Goal: Information Seeking & Learning: Compare options

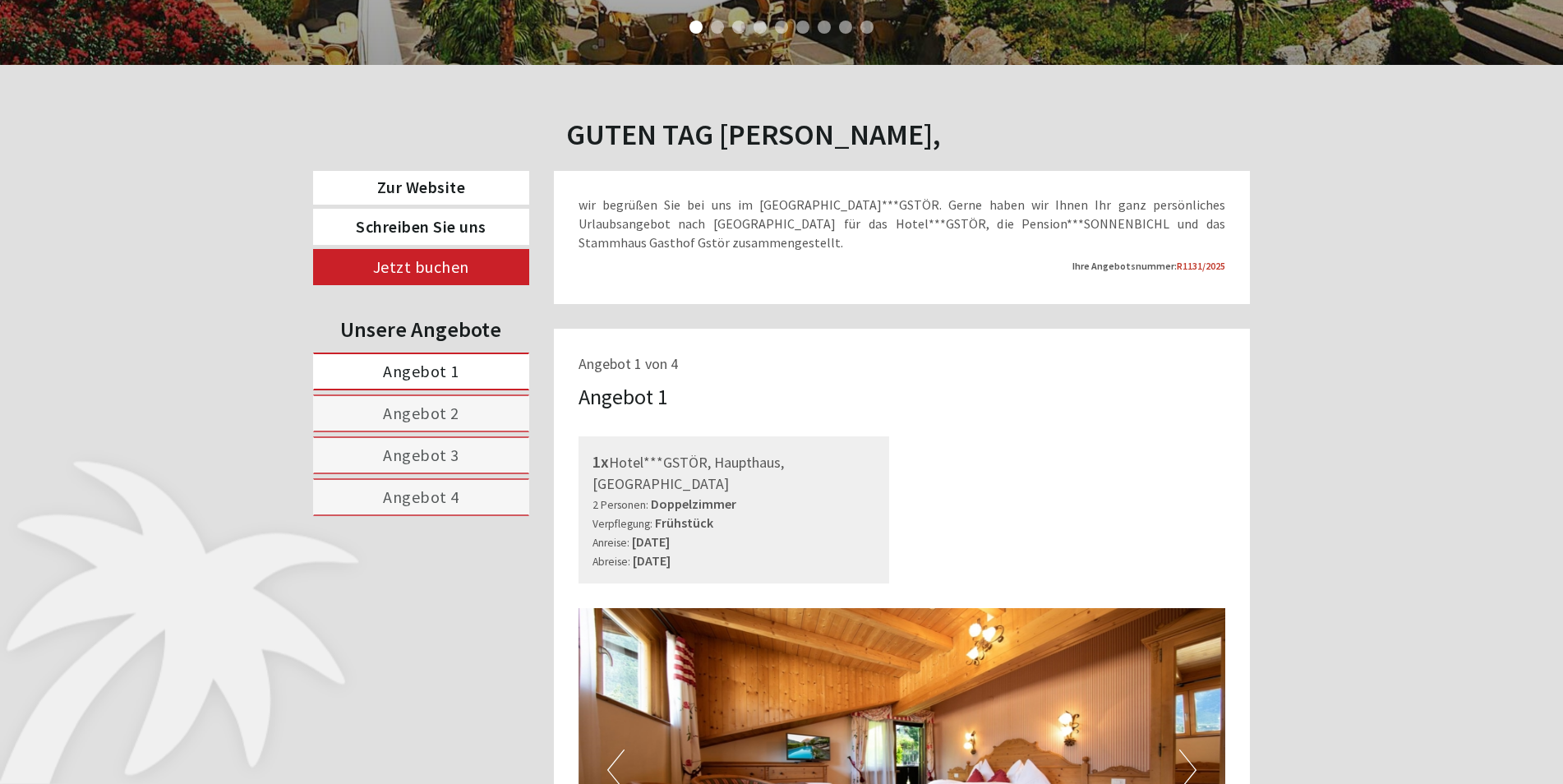
scroll to position [740, 0]
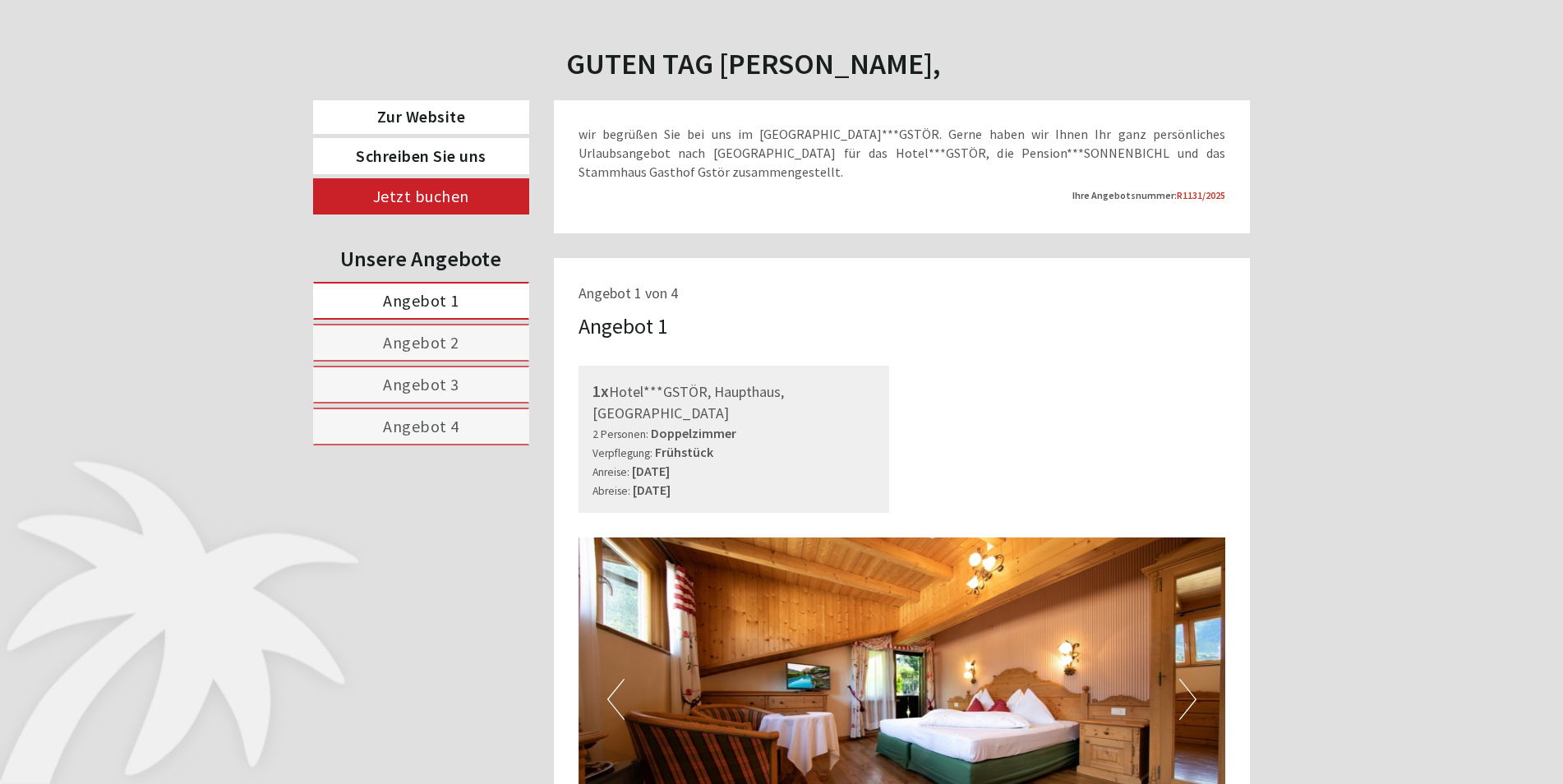
click at [401, 345] on span "Angebot 2" at bounding box center [421, 342] width 76 height 21
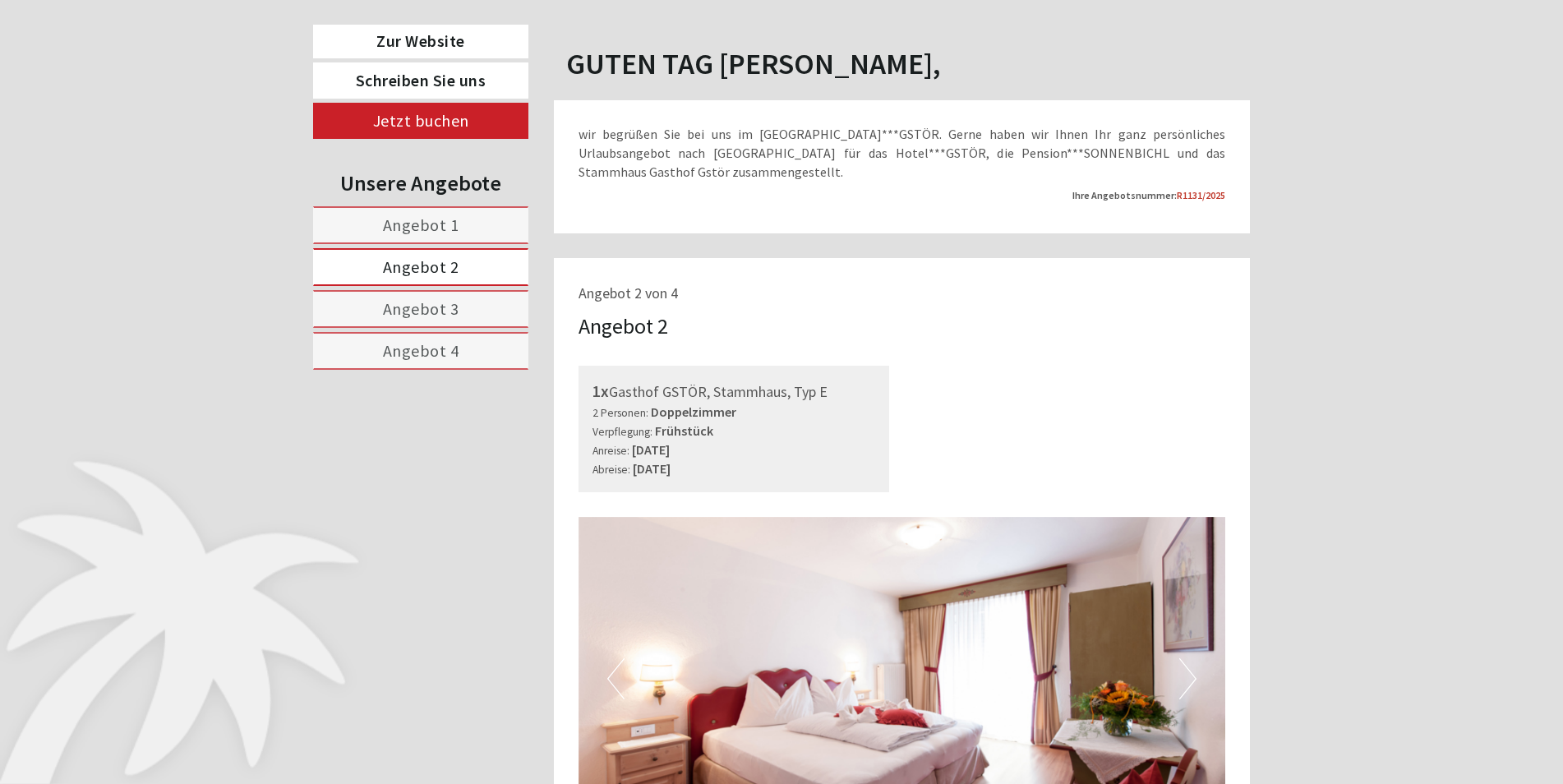
scroll to position [998, 0]
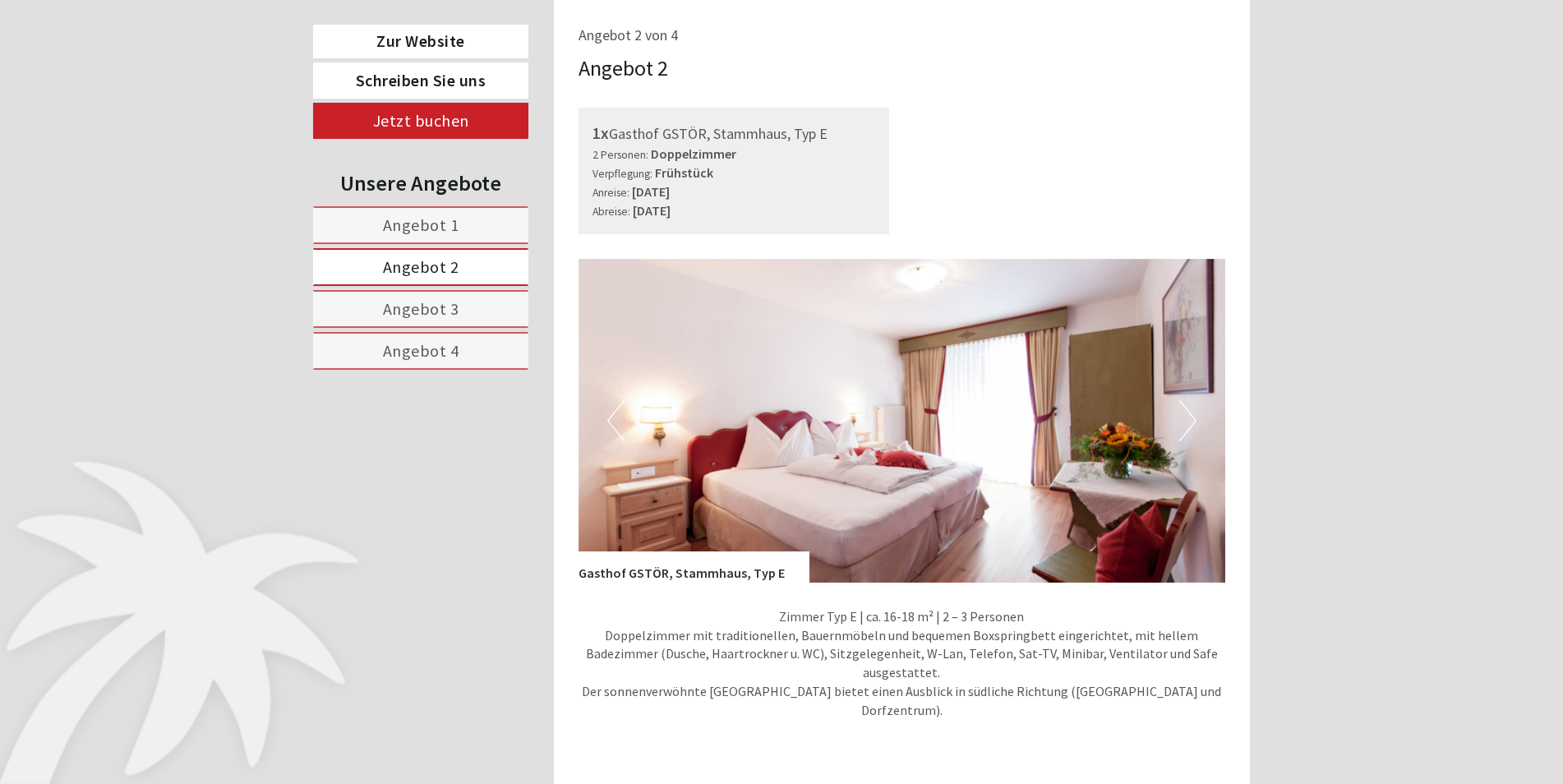
click at [428, 313] on span "Angebot 3" at bounding box center [421, 308] width 76 height 21
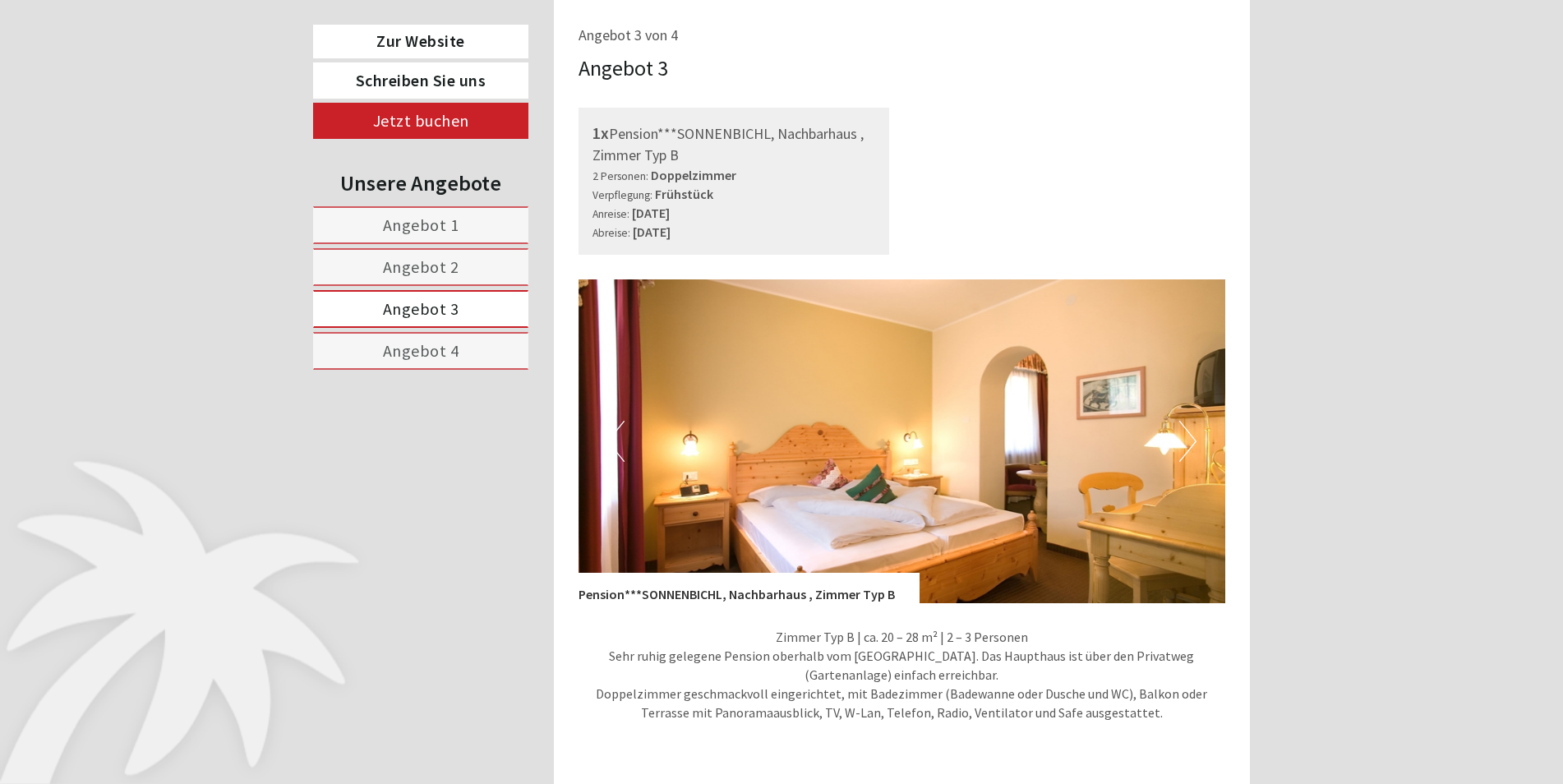
click at [431, 350] on span "Angebot 4" at bounding box center [421, 350] width 76 height 21
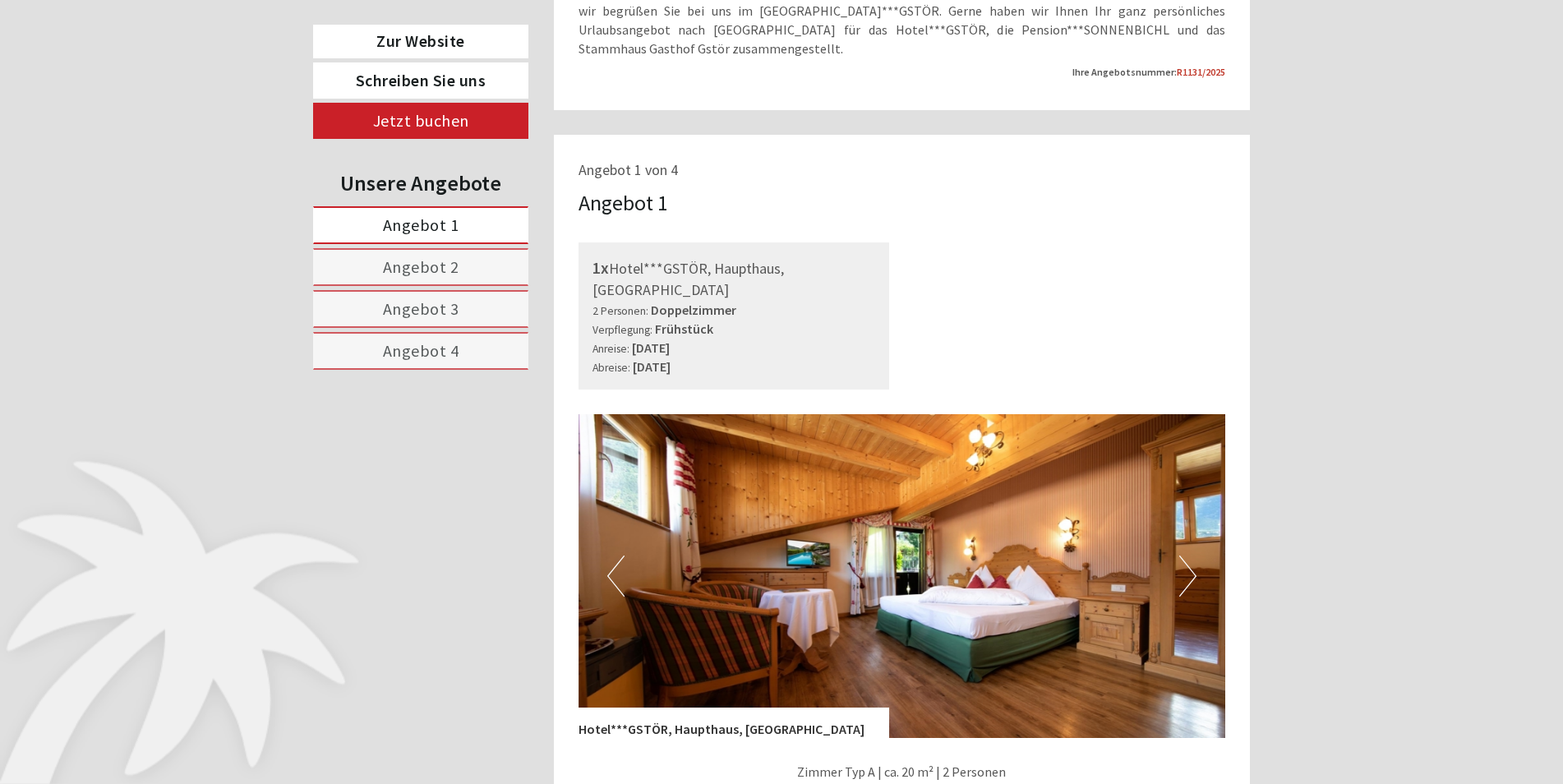
scroll to position [986, 0]
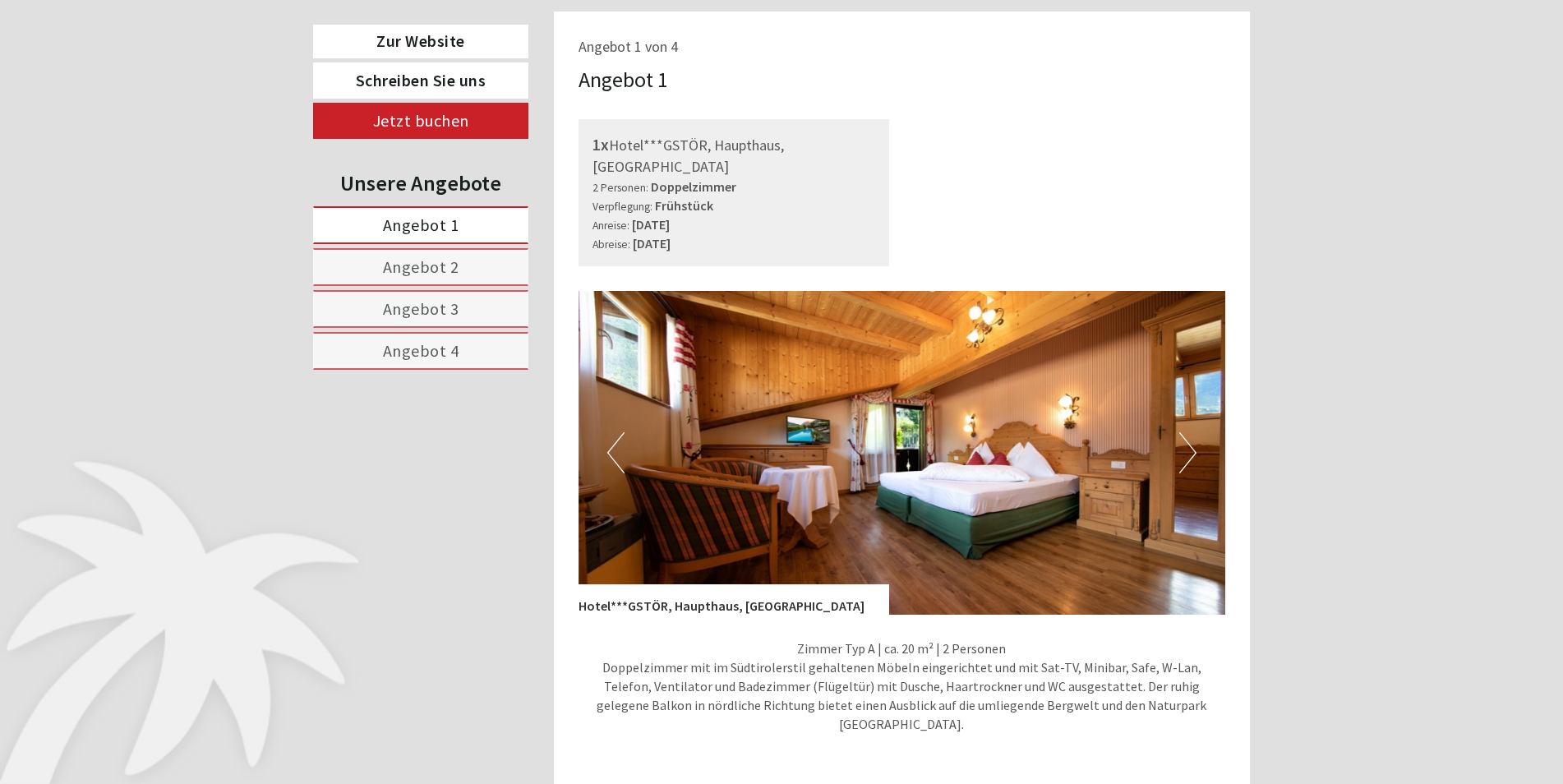
click at [396, 277] on link "Angebot 2" at bounding box center [421, 267] width 216 height 38
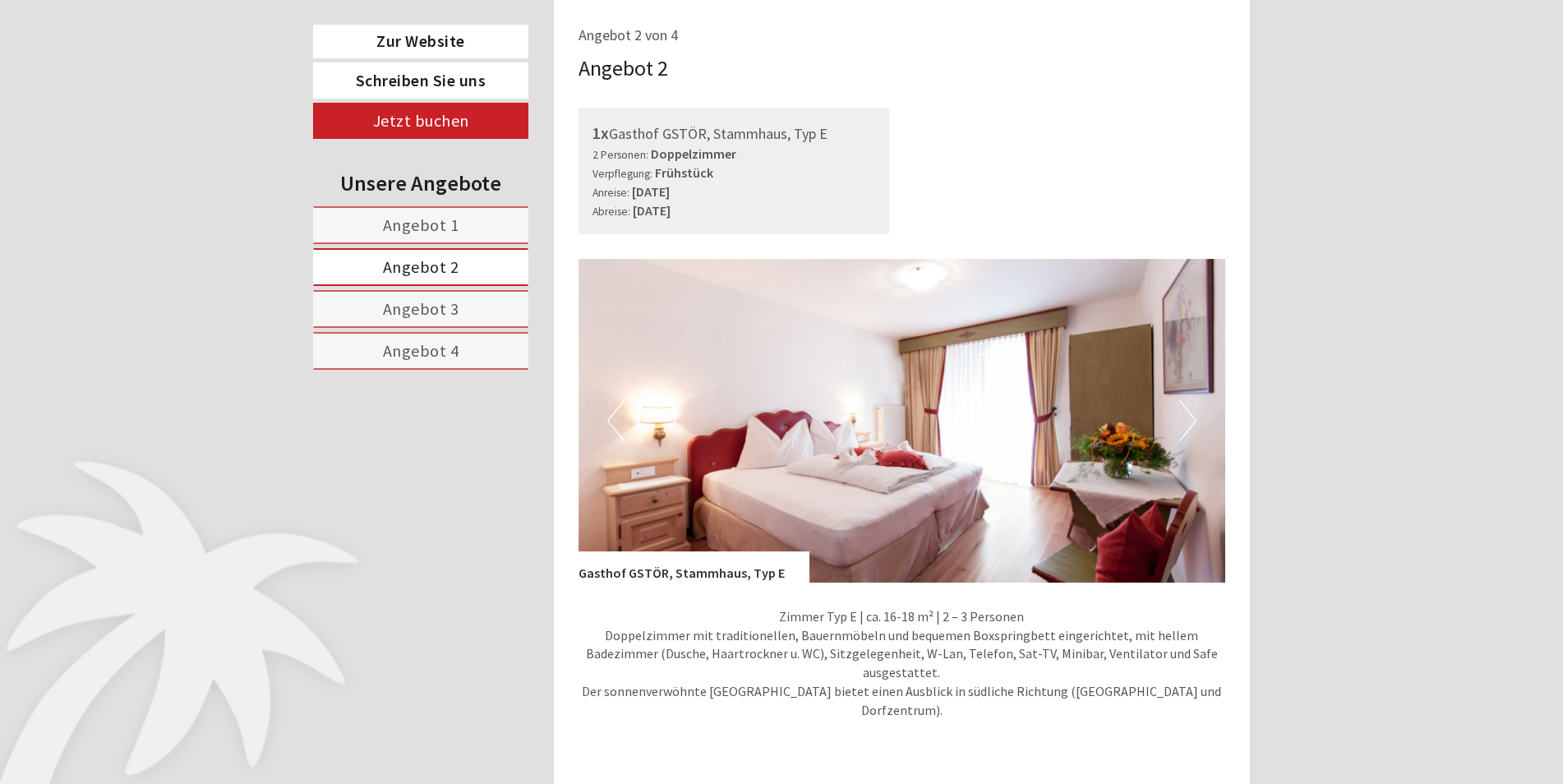
click at [399, 305] on span "Angebot 3" at bounding box center [421, 308] width 76 height 21
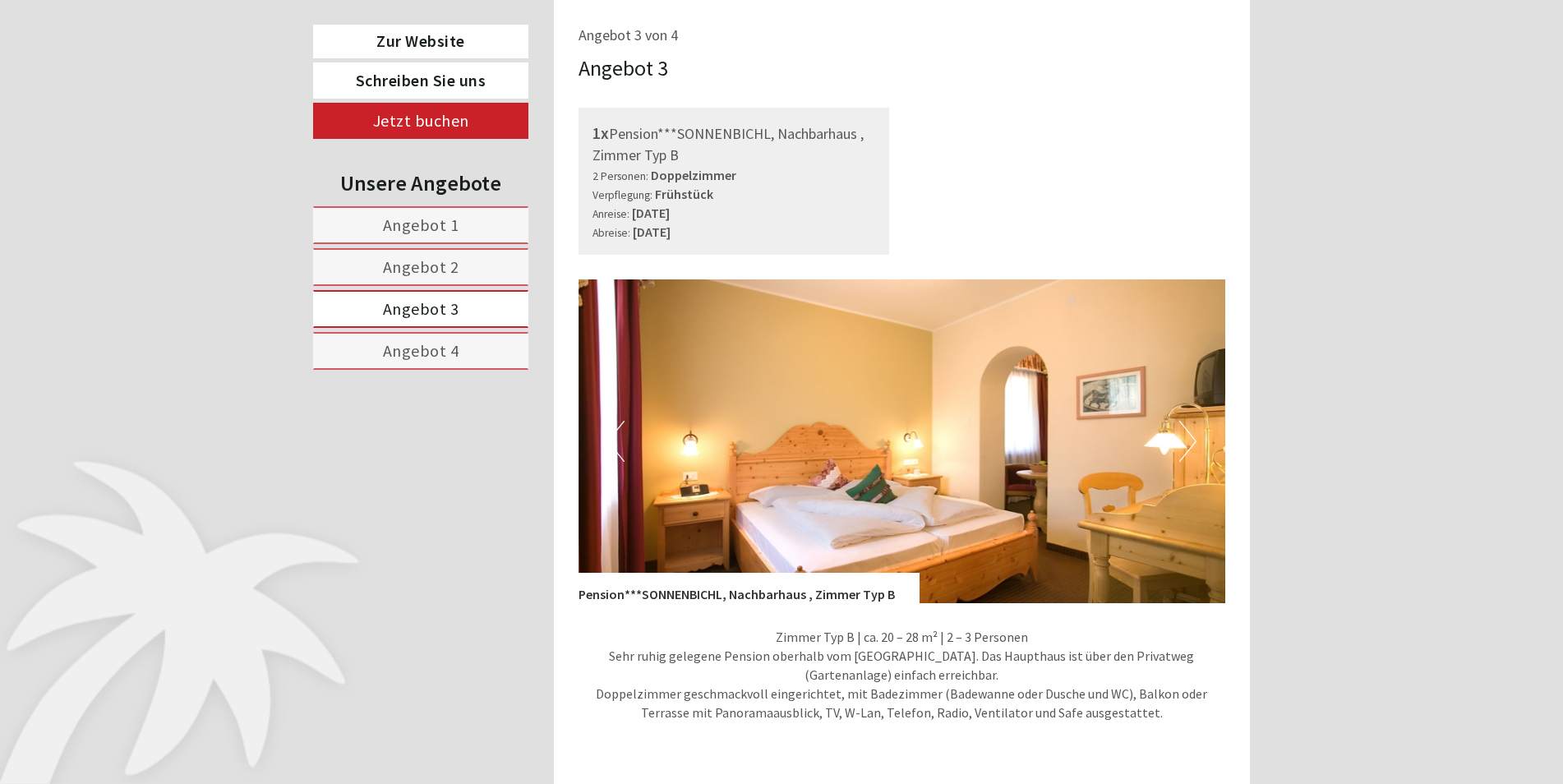
click at [432, 351] on span "Angebot 4" at bounding box center [421, 350] width 76 height 21
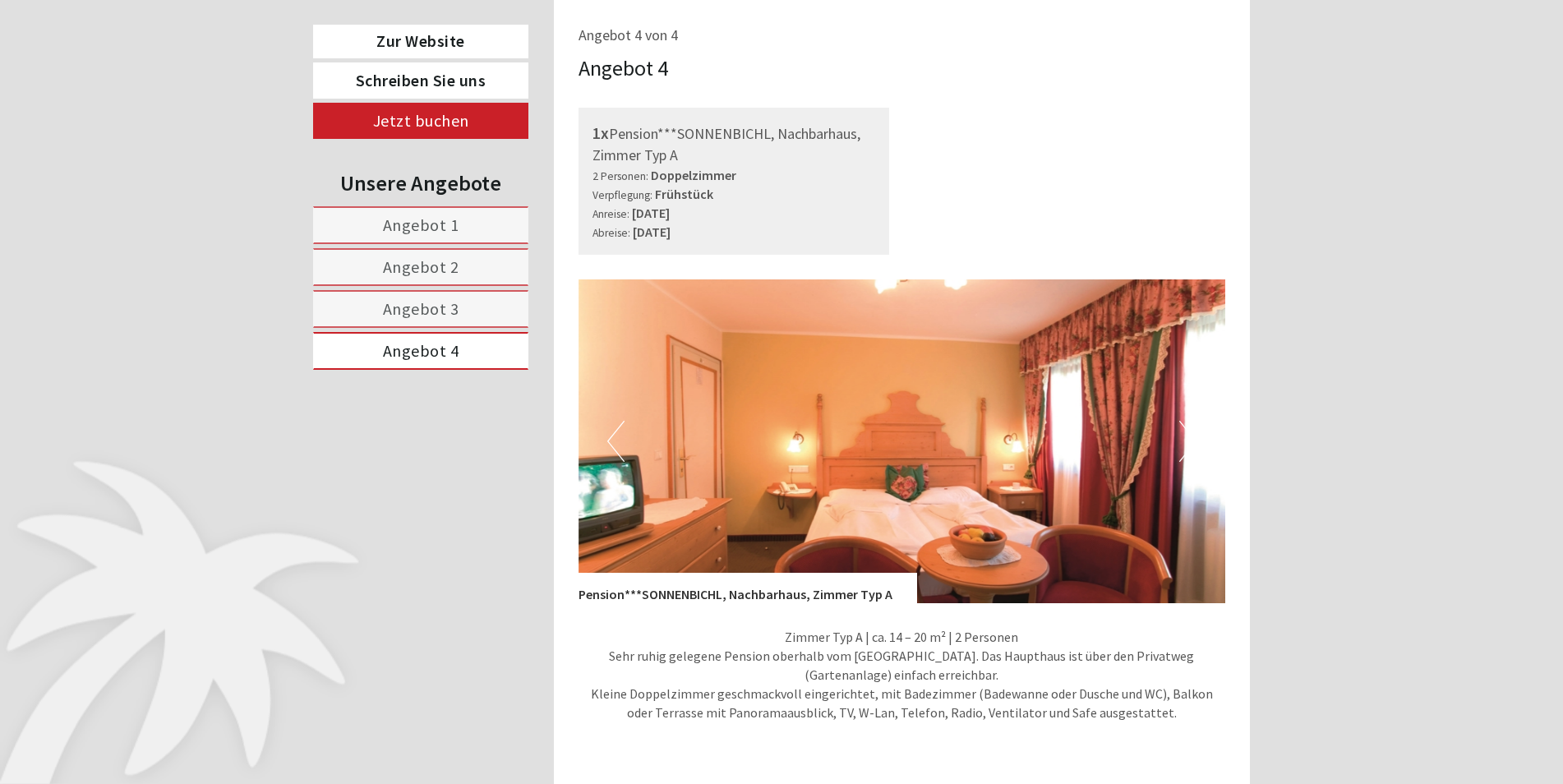
click at [429, 306] on span "Angebot 3" at bounding box center [421, 308] width 76 height 21
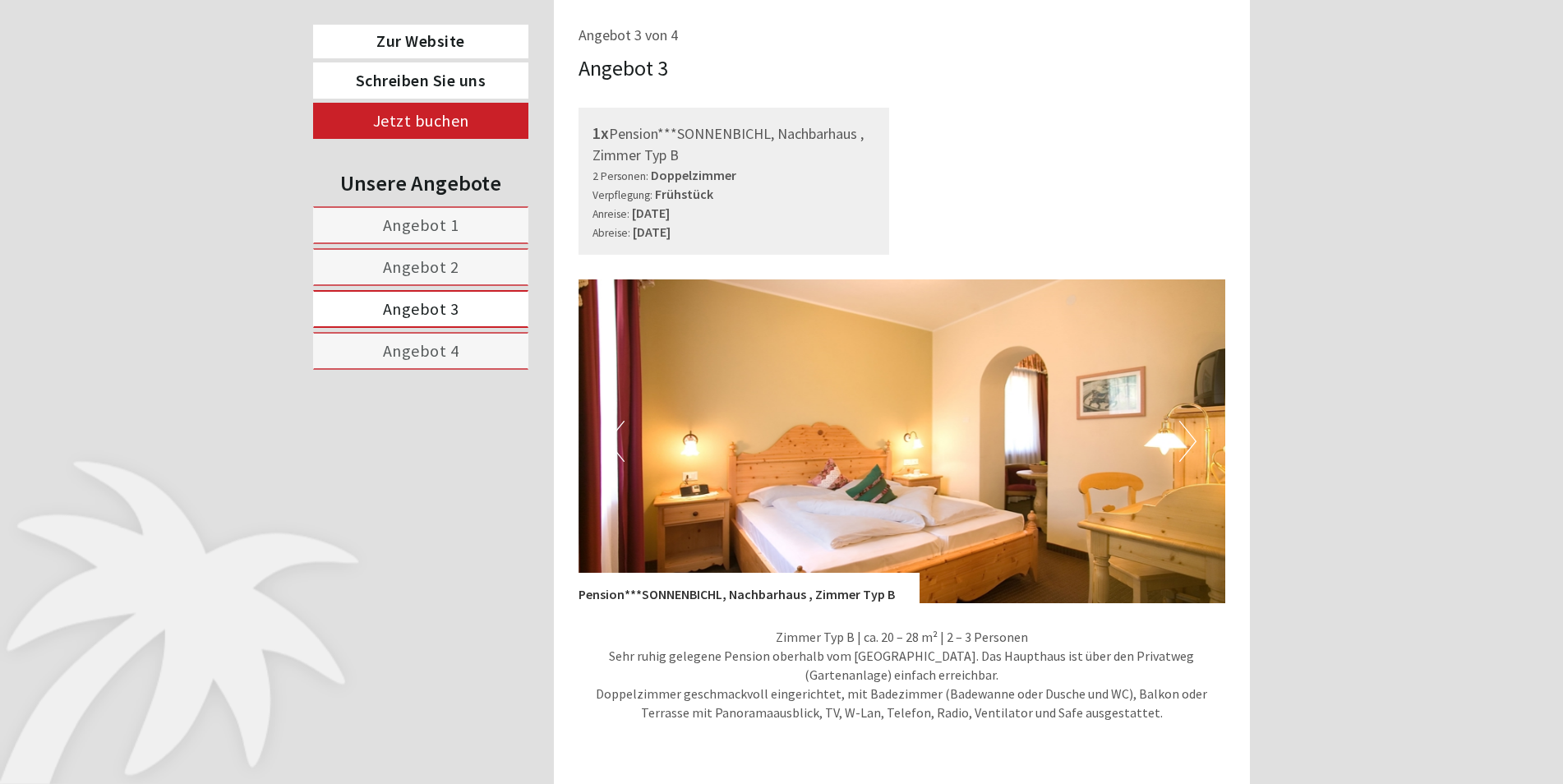
click at [465, 226] on link "Angebot 1" at bounding box center [421, 225] width 216 height 38
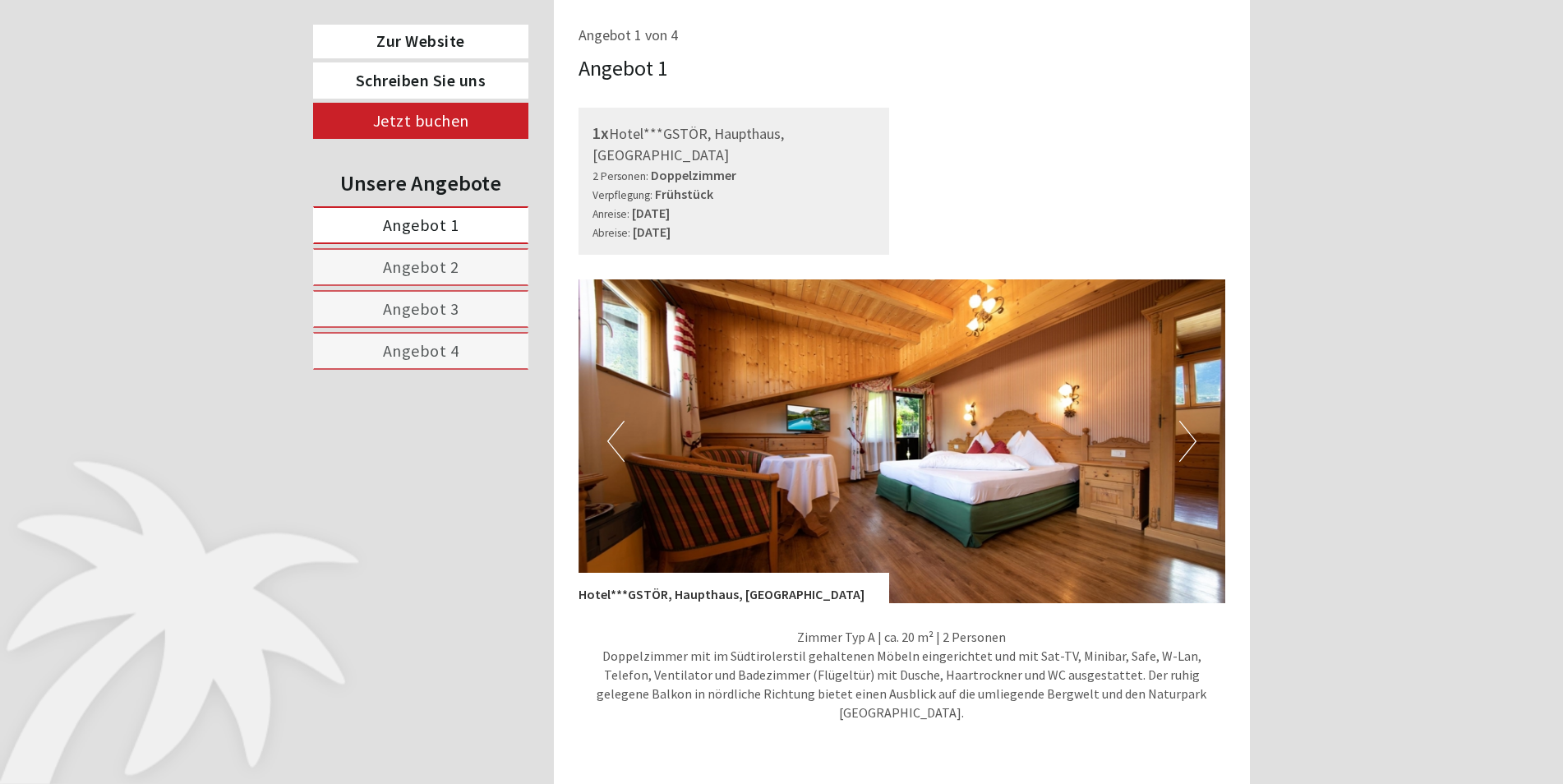
click at [456, 274] on span "Angebot 2" at bounding box center [421, 266] width 76 height 21
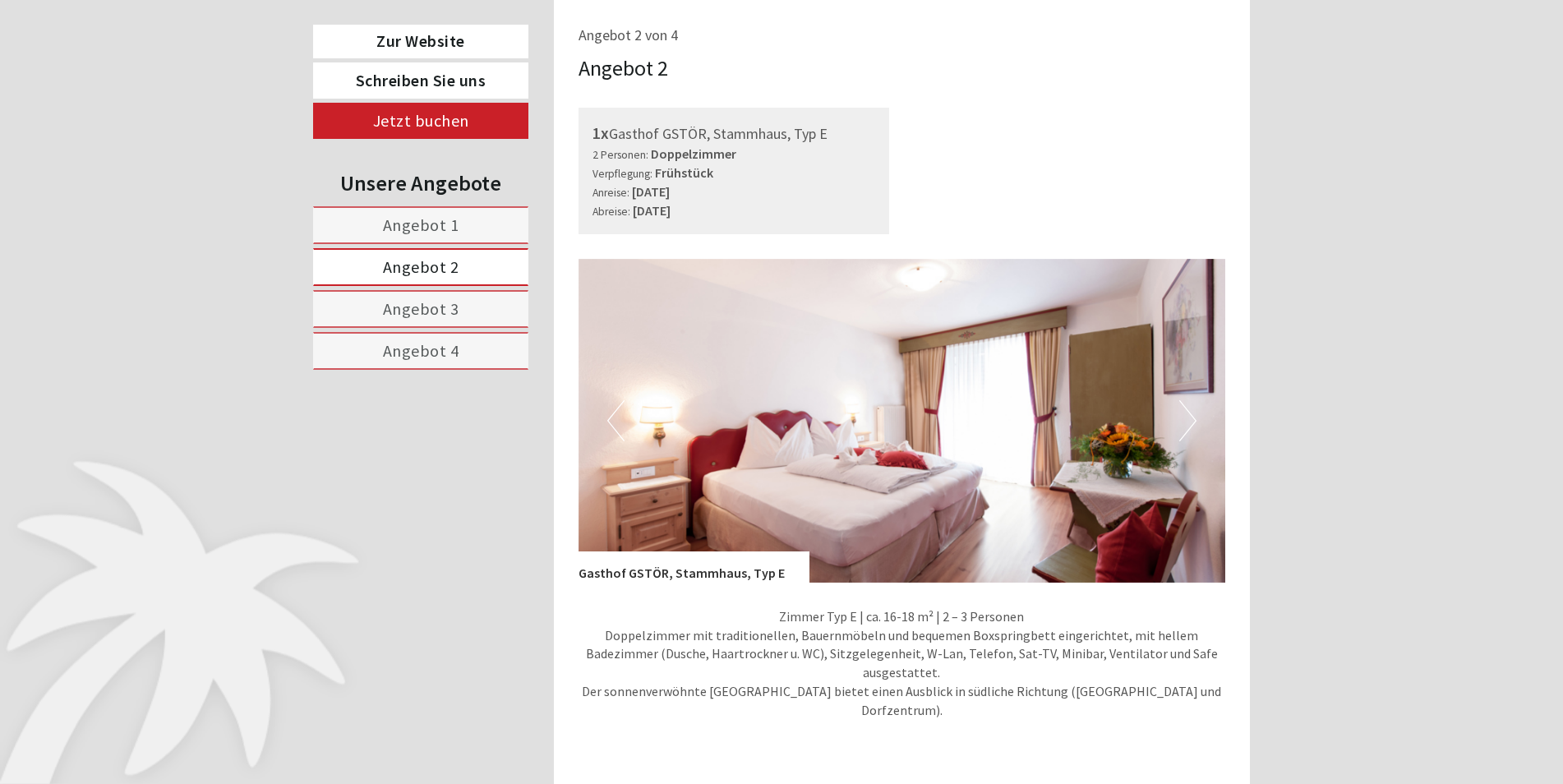
click at [449, 297] on link "Angebot 3" at bounding box center [421, 309] width 216 height 38
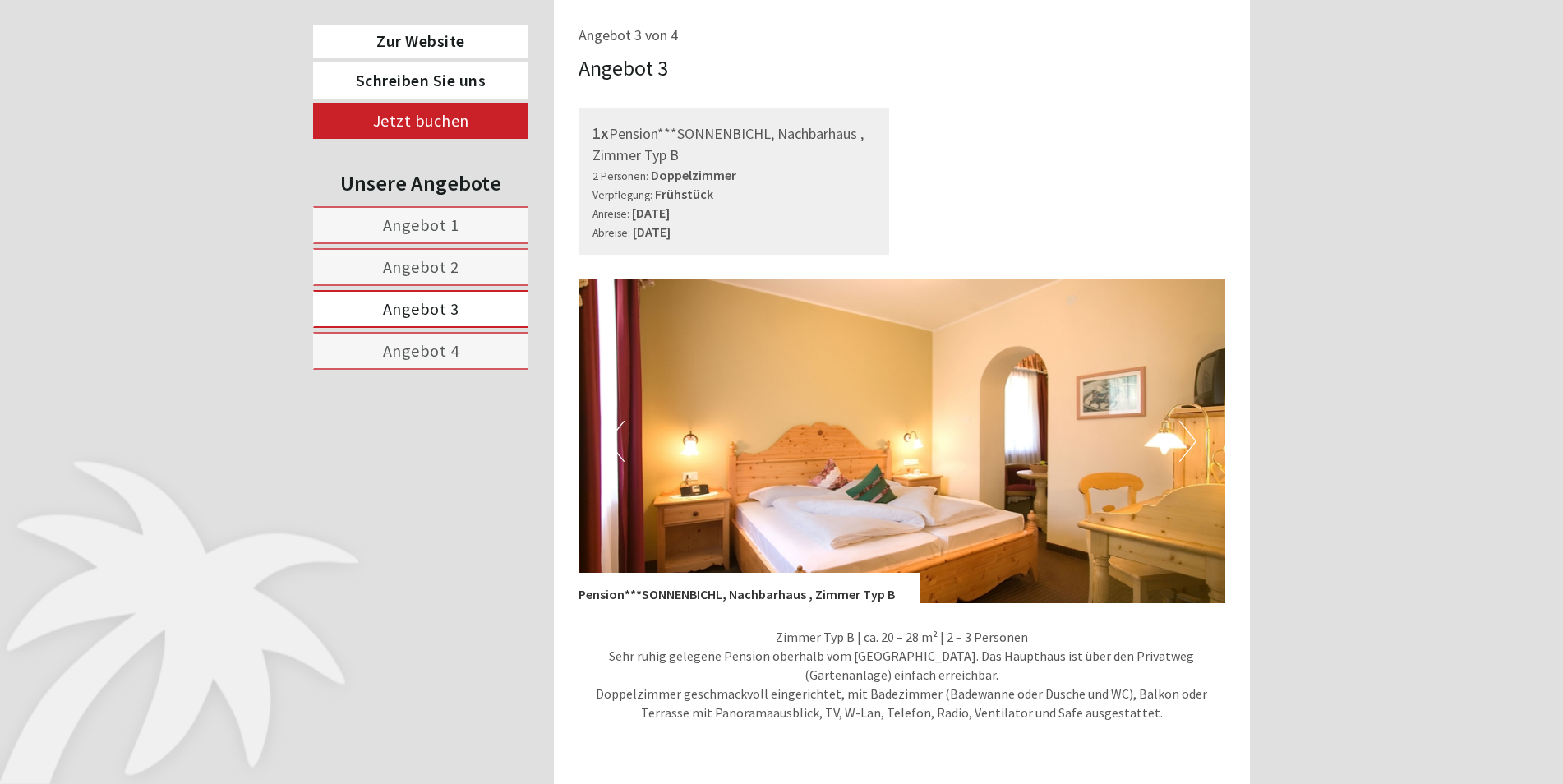
click at [450, 346] on span "Angebot 4" at bounding box center [421, 350] width 76 height 21
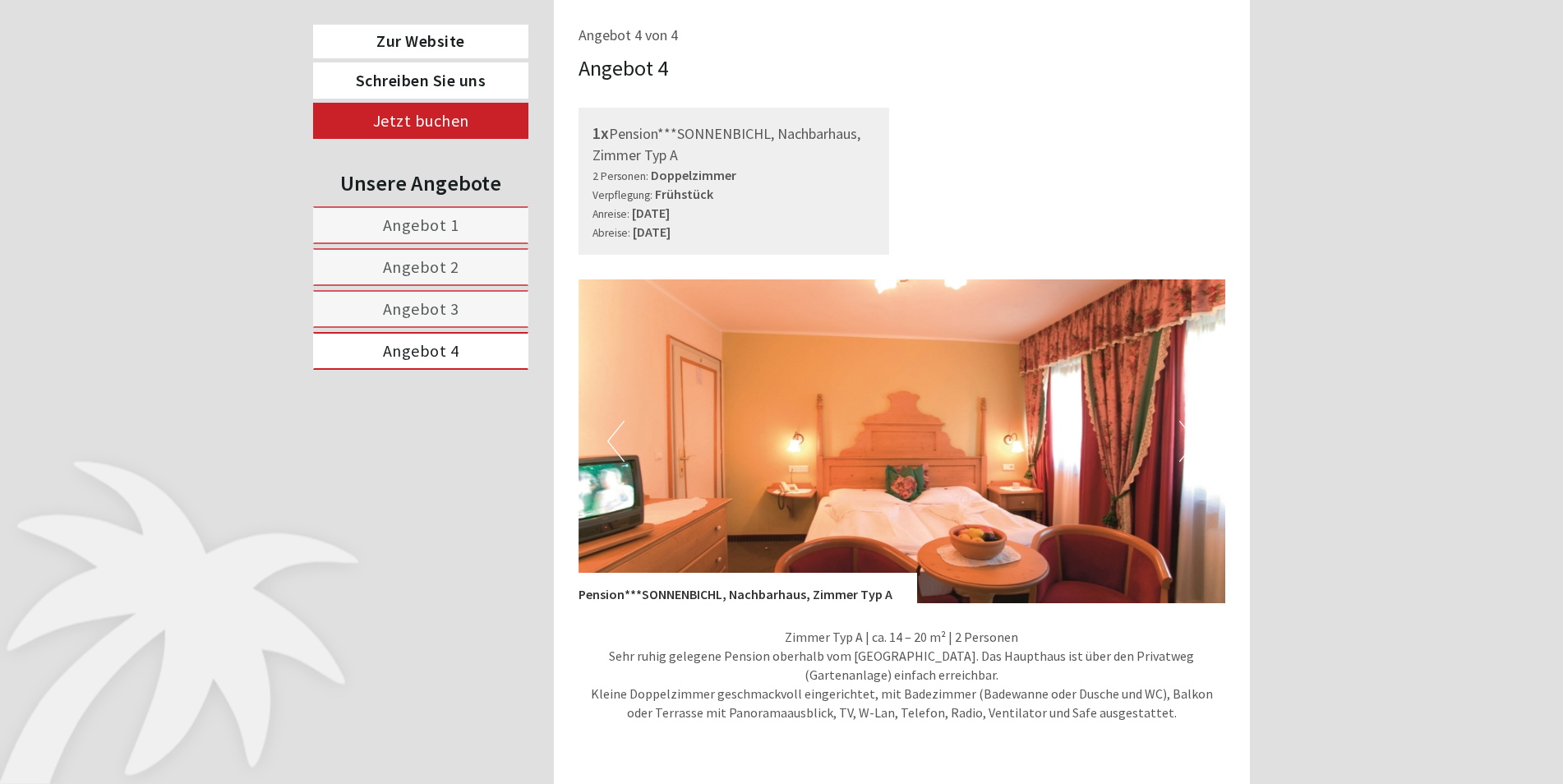
click at [441, 270] on span "Angebot 2" at bounding box center [421, 266] width 76 height 21
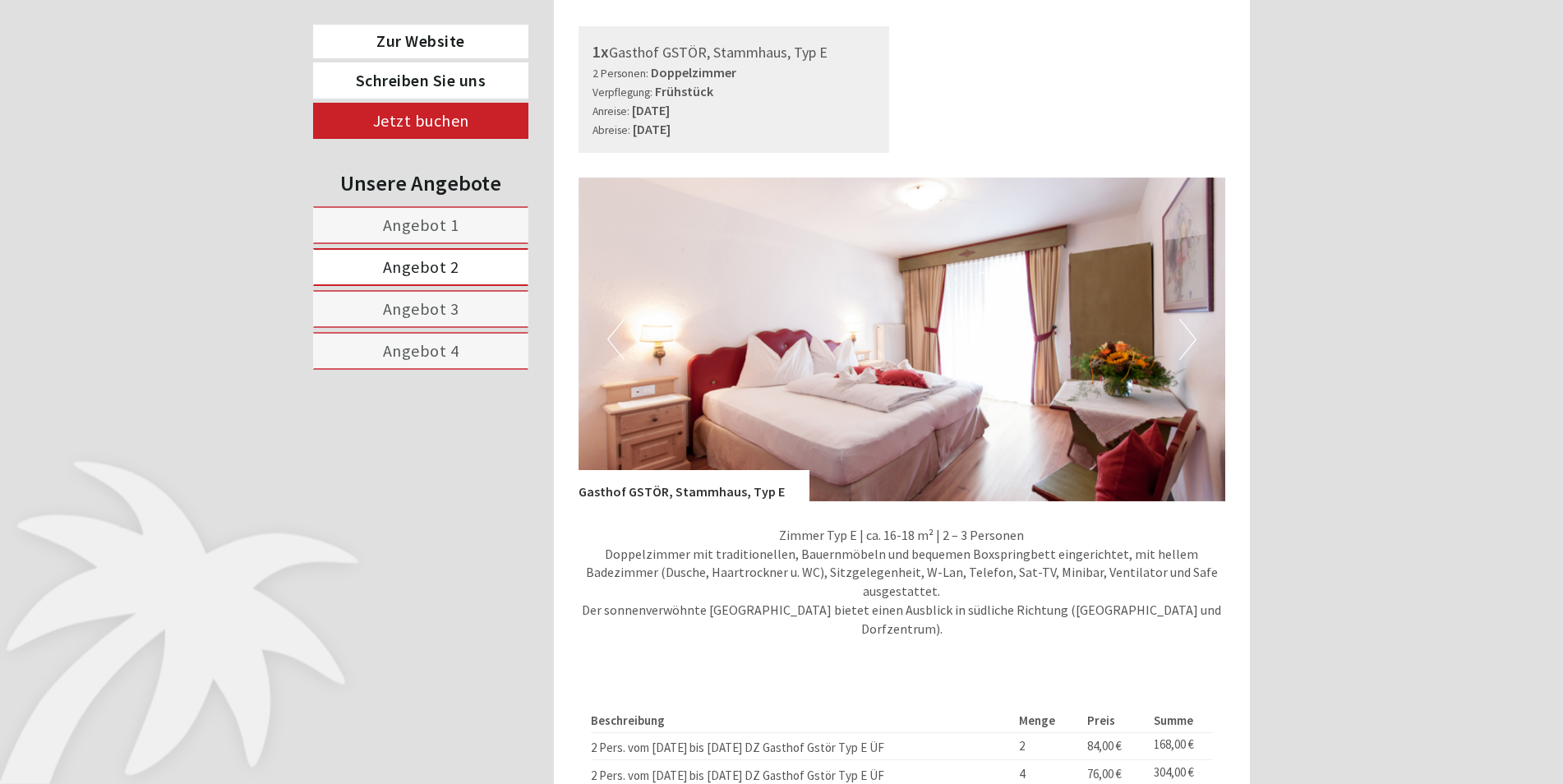
scroll to position [1080, 0]
click at [449, 349] on span "Angebot 4" at bounding box center [421, 350] width 76 height 21
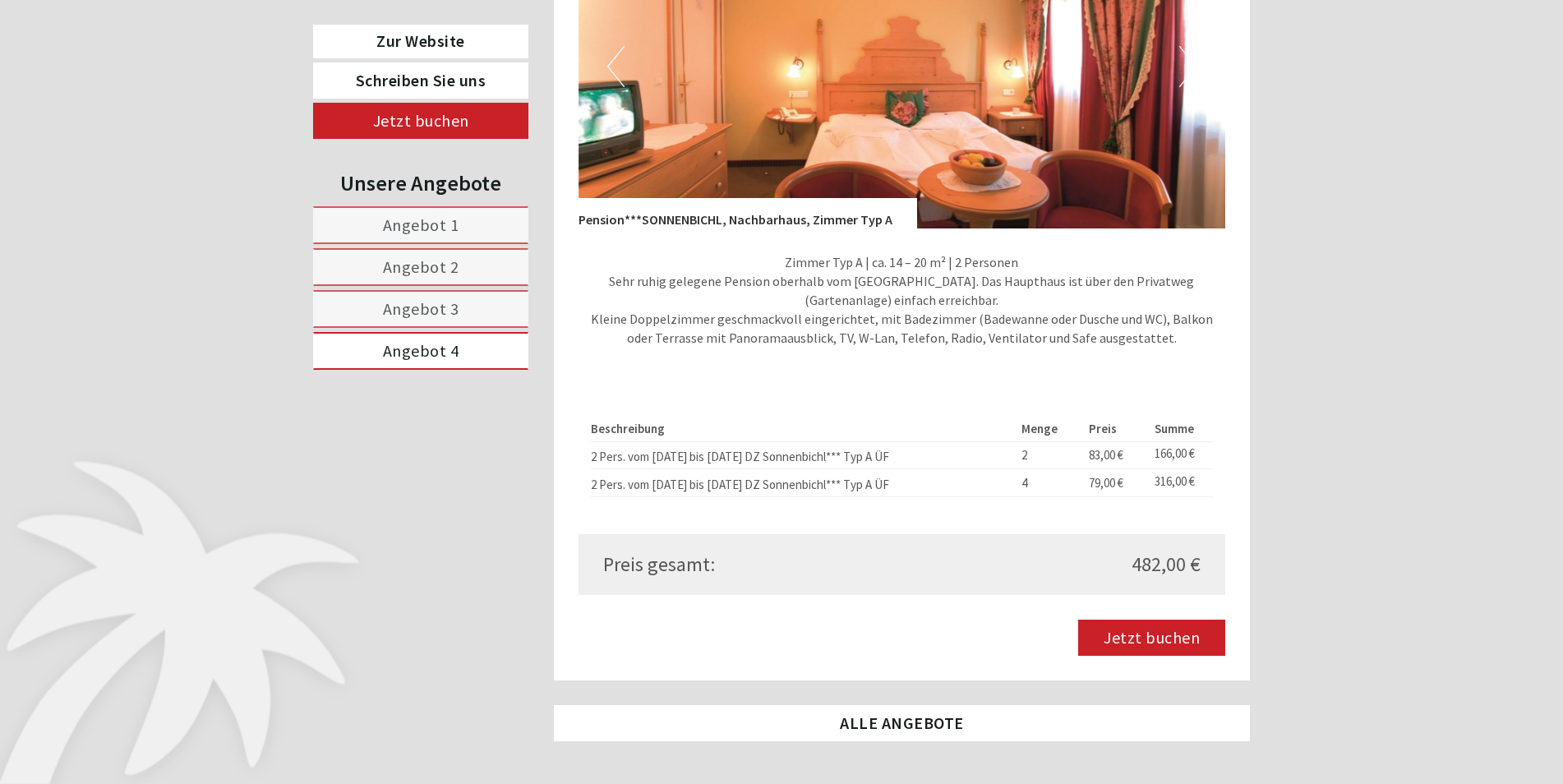
scroll to position [1326, 0]
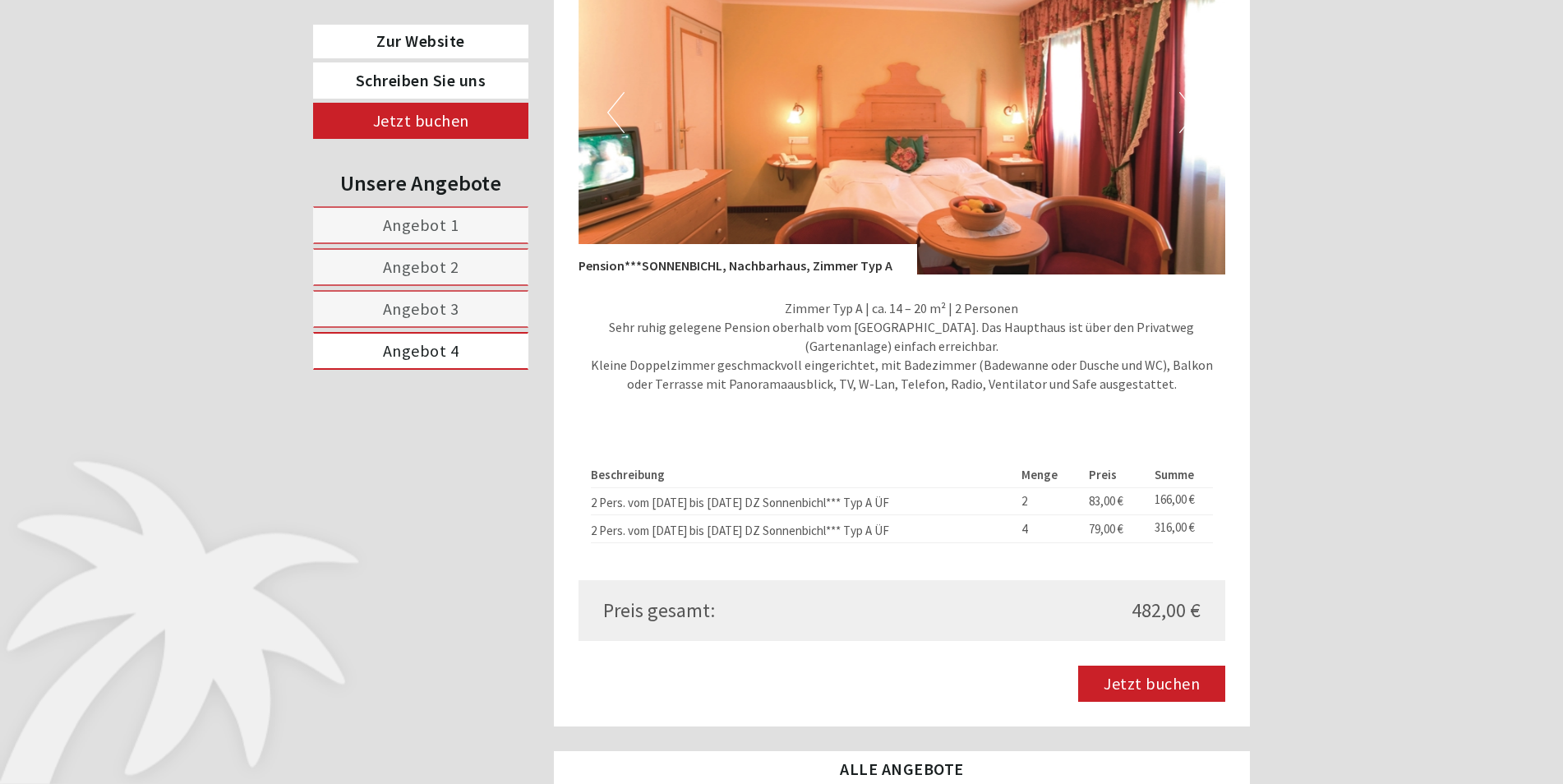
click at [441, 230] on span "Angebot 1" at bounding box center [421, 225] width 76 height 21
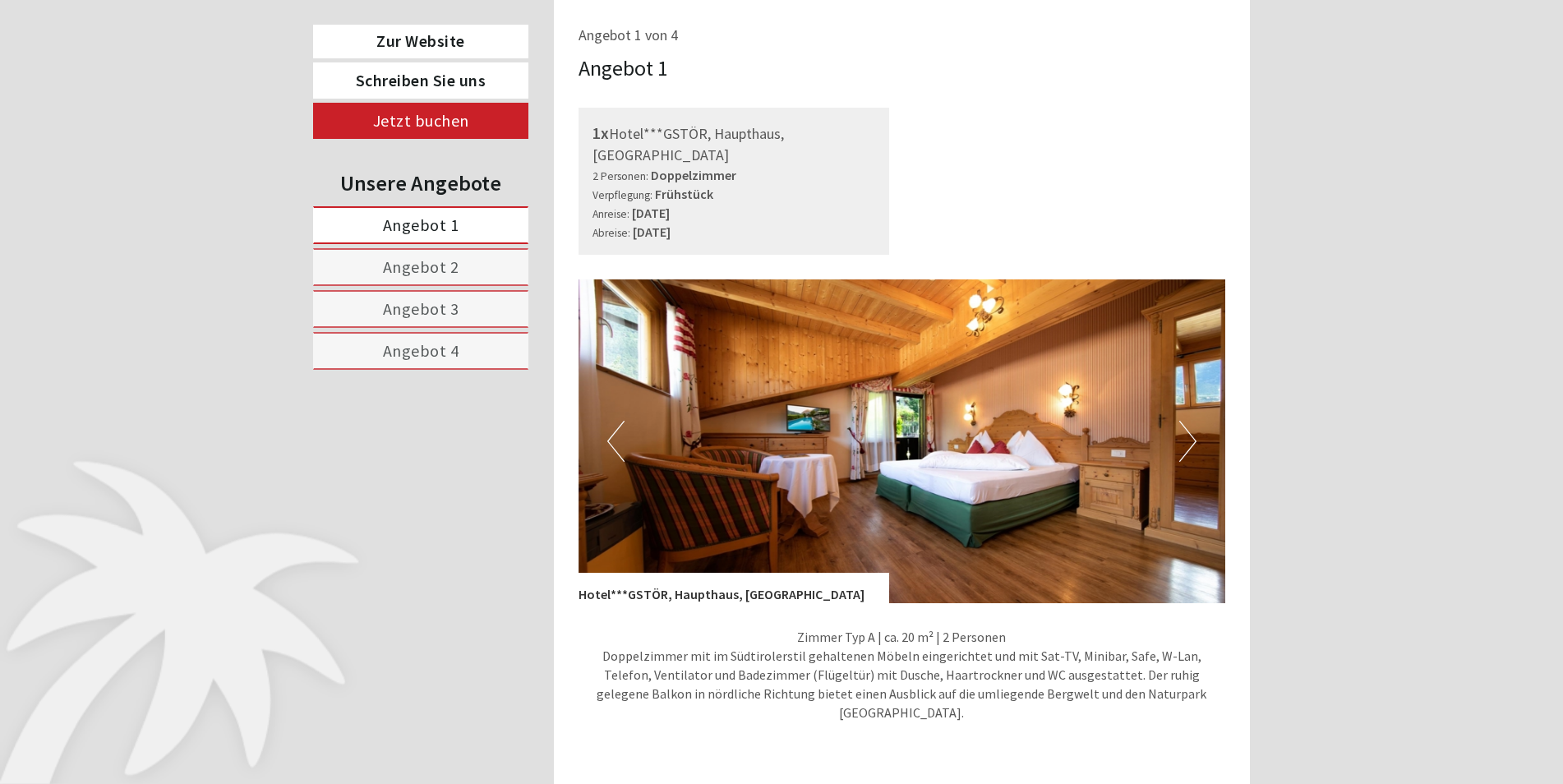
click at [445, 272] on span "Angebot 2" at bounding box center [421, 266] width 76 height 21
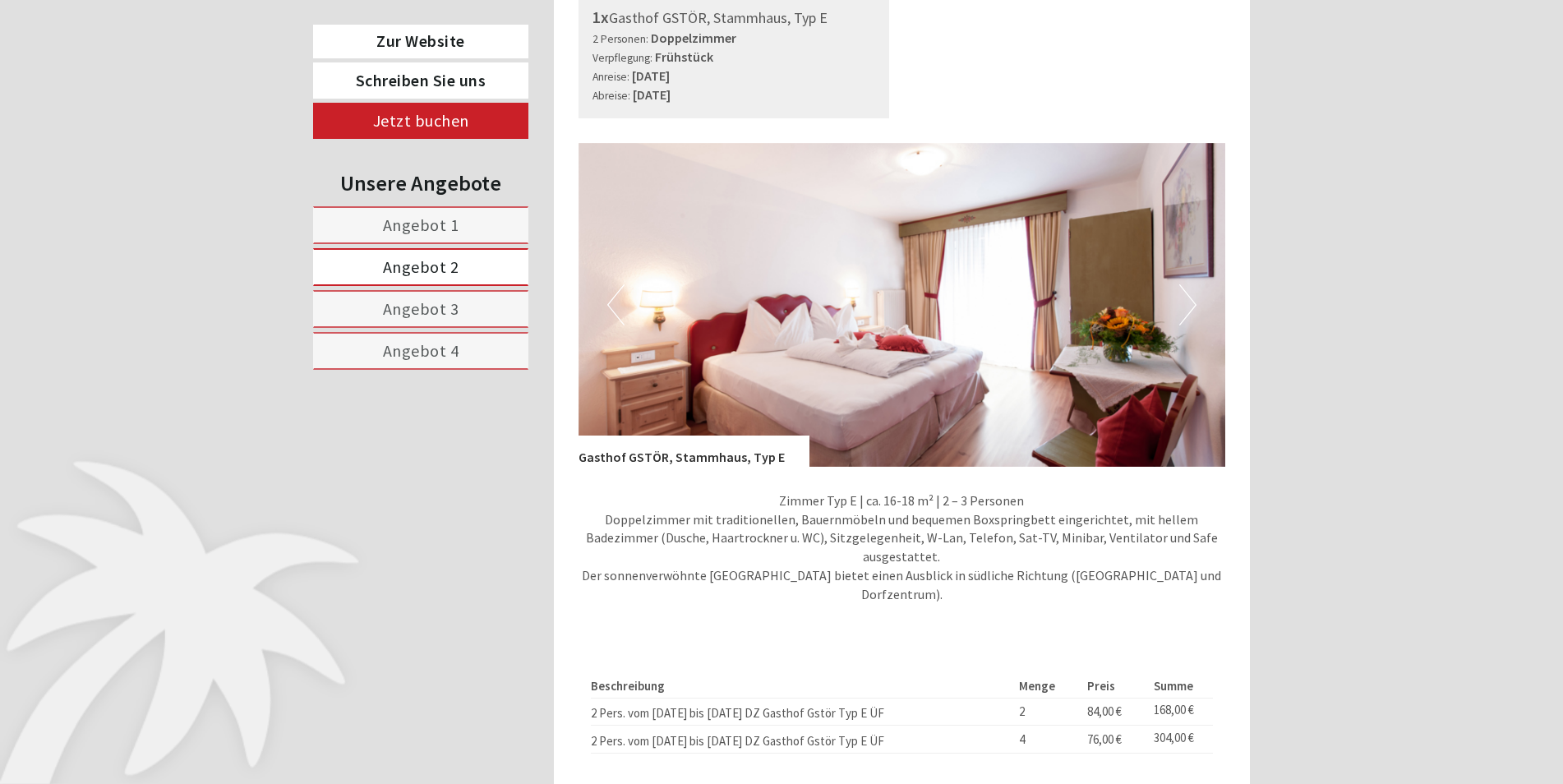
scroll to position [1244, 0]
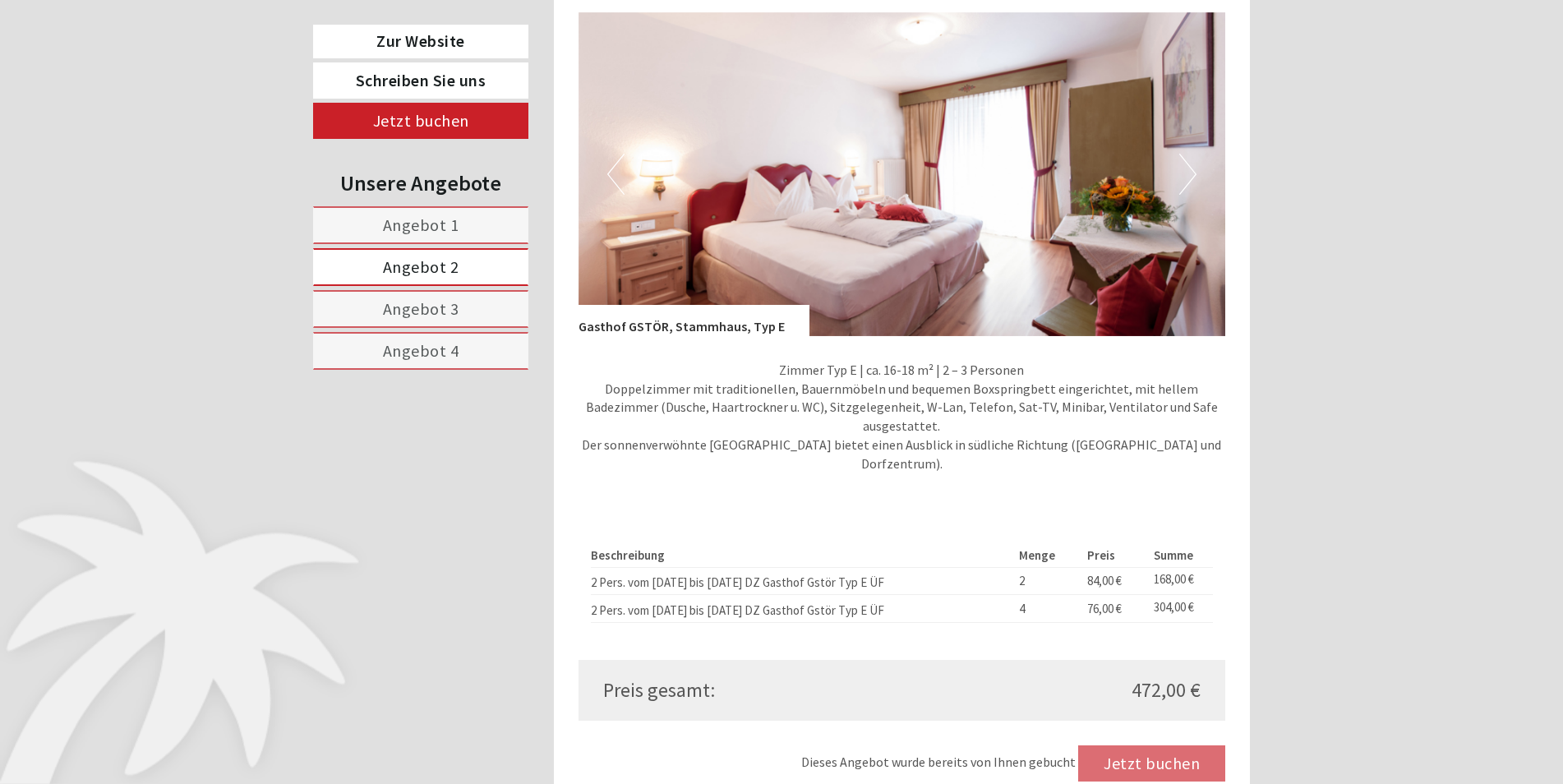
drag, startPoint x: 363, startPoint y: 367, endPoint x: 734, endPoint y: 351, distance: 371.3
click at [364, 367] on link "Angebot 4" at bounding box center [421, 351] width 216 height 38
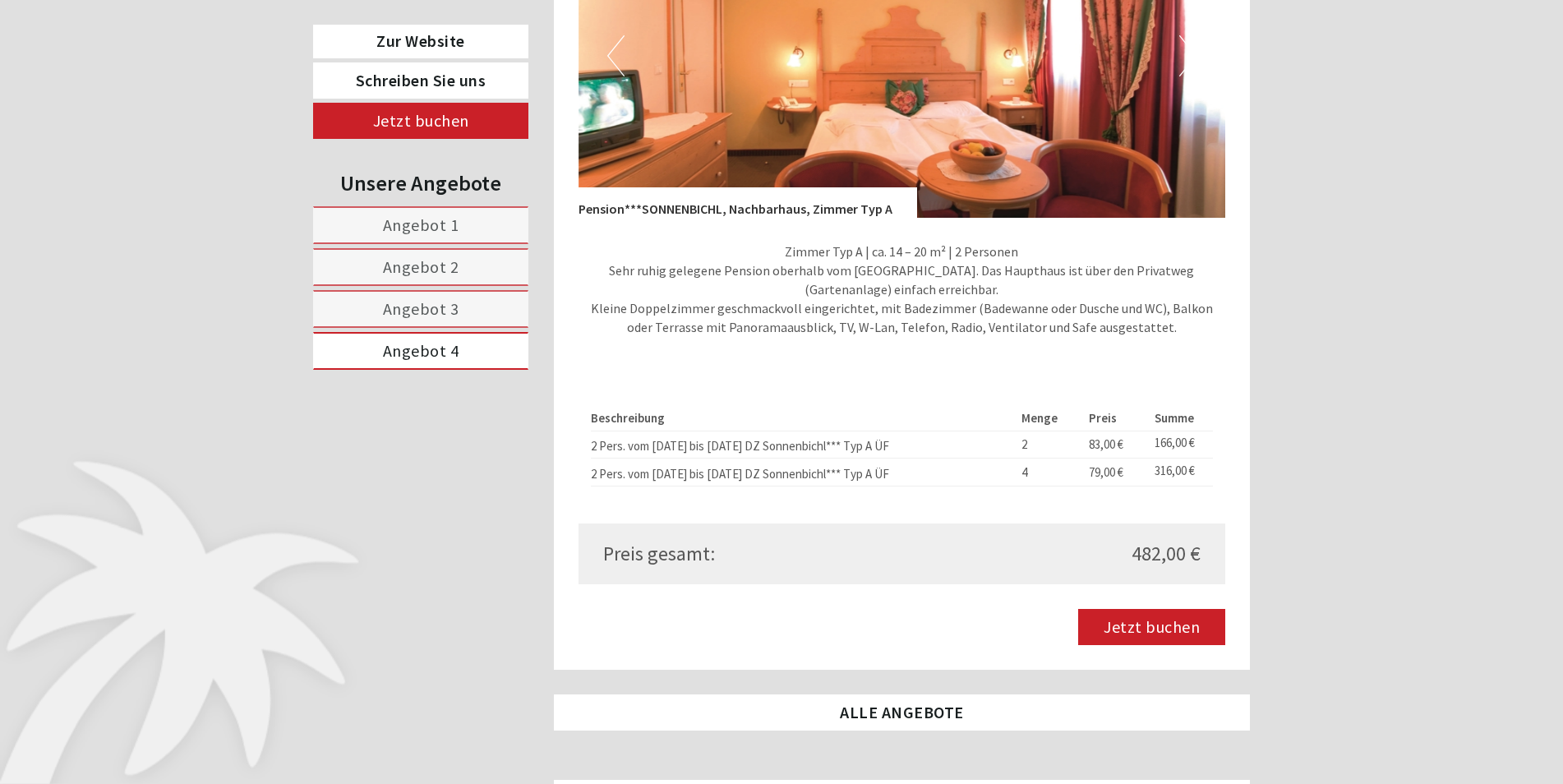
scroll to position [1409, 0]
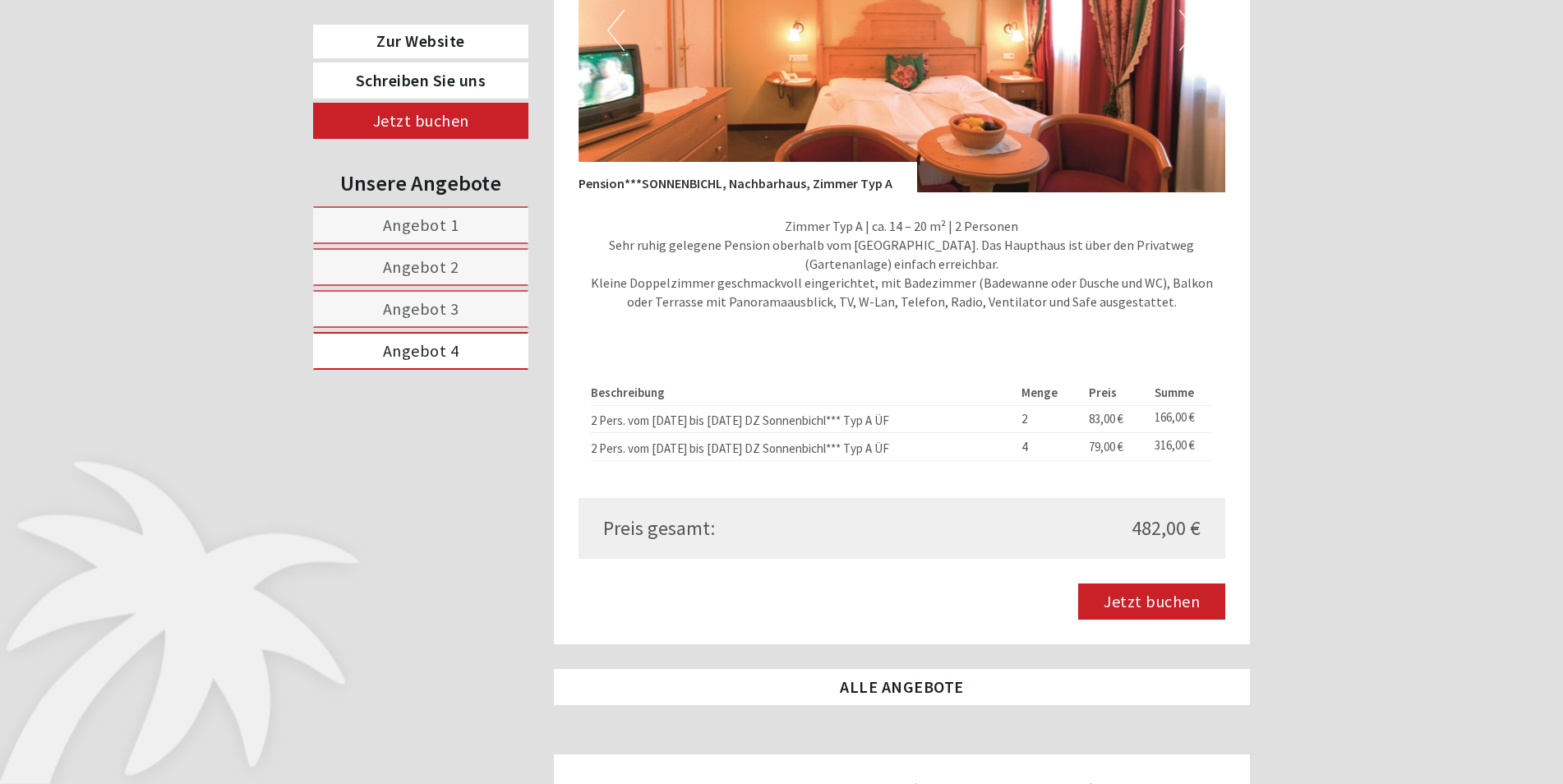
click at [383, 311] on link "Angebot 3" at bounding box center [421, 309] width 216 height 38
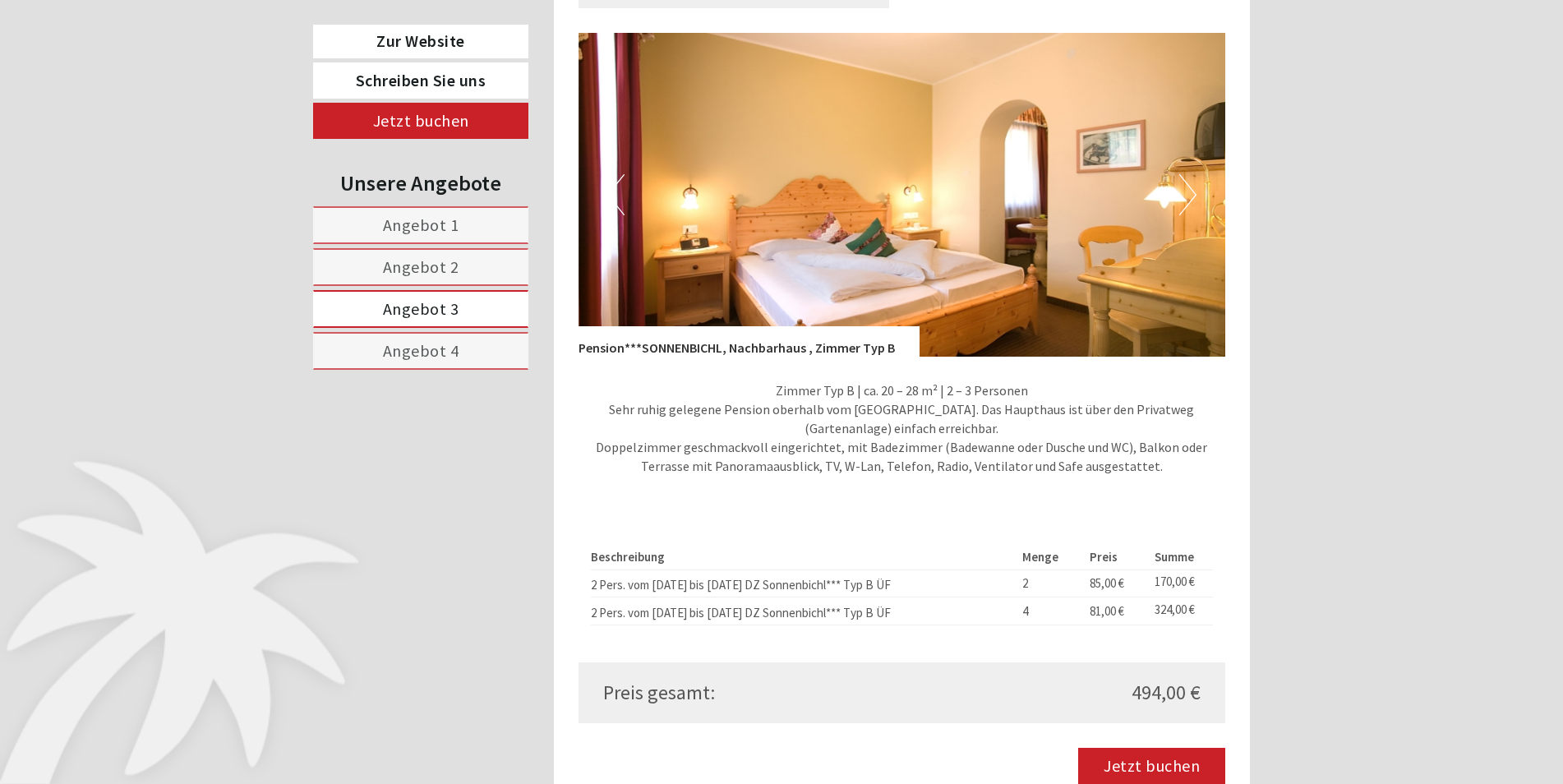
scroll to position [1573, 0]
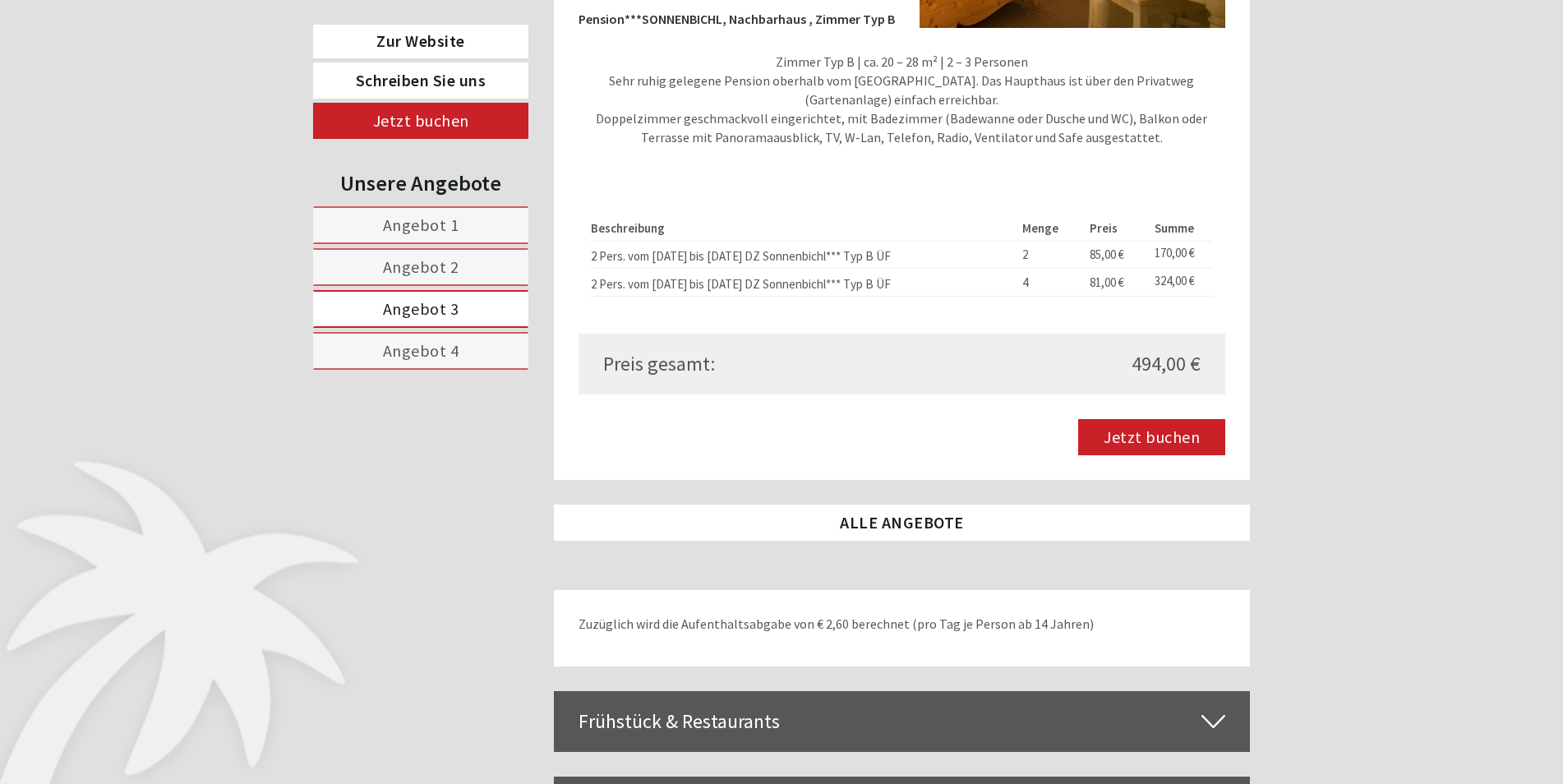
click at [427, 265] on span "Angebot 2" at bounding box center [421, 266] width 76 height 21
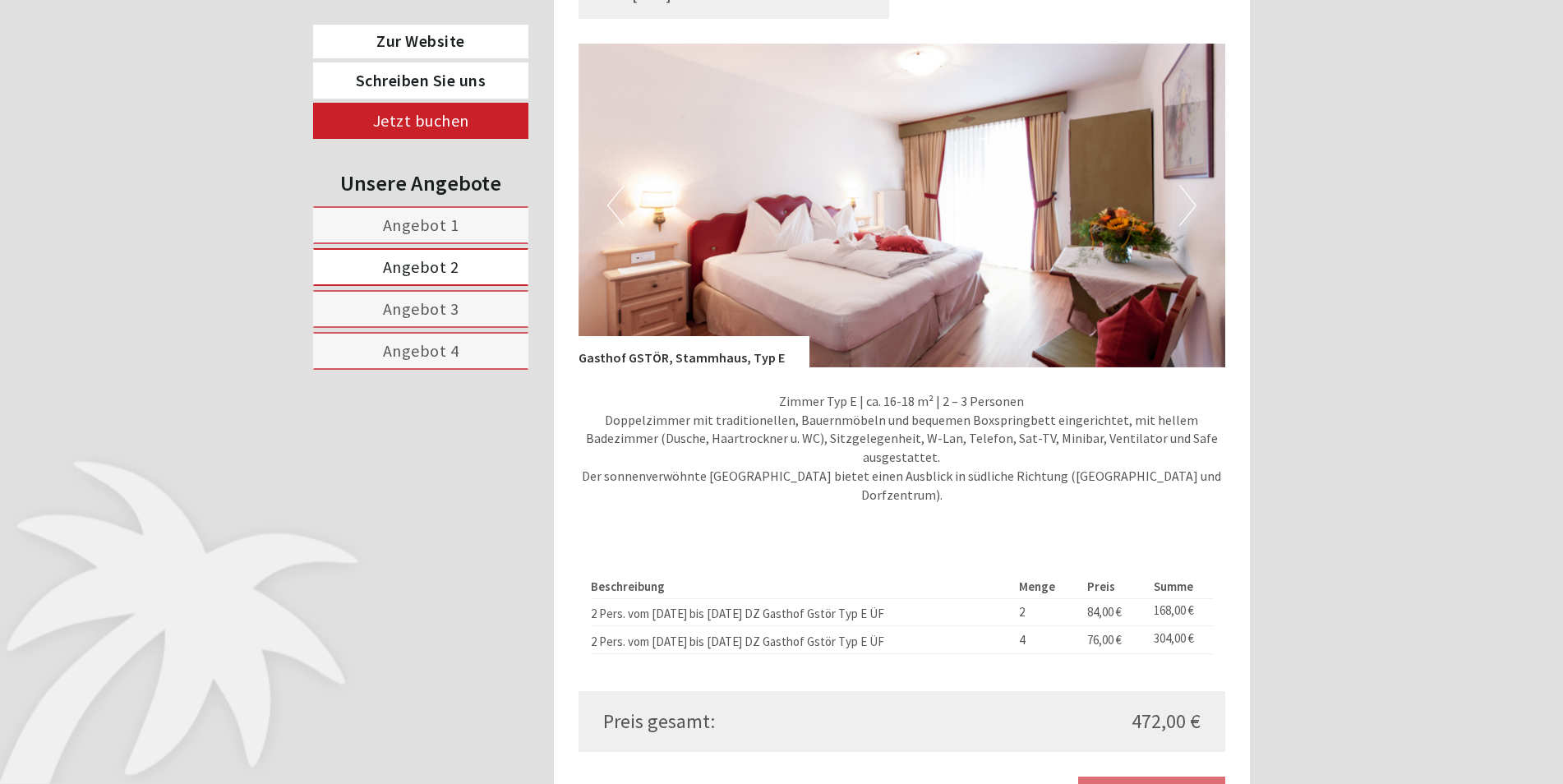
scroll to position [1326, 0]
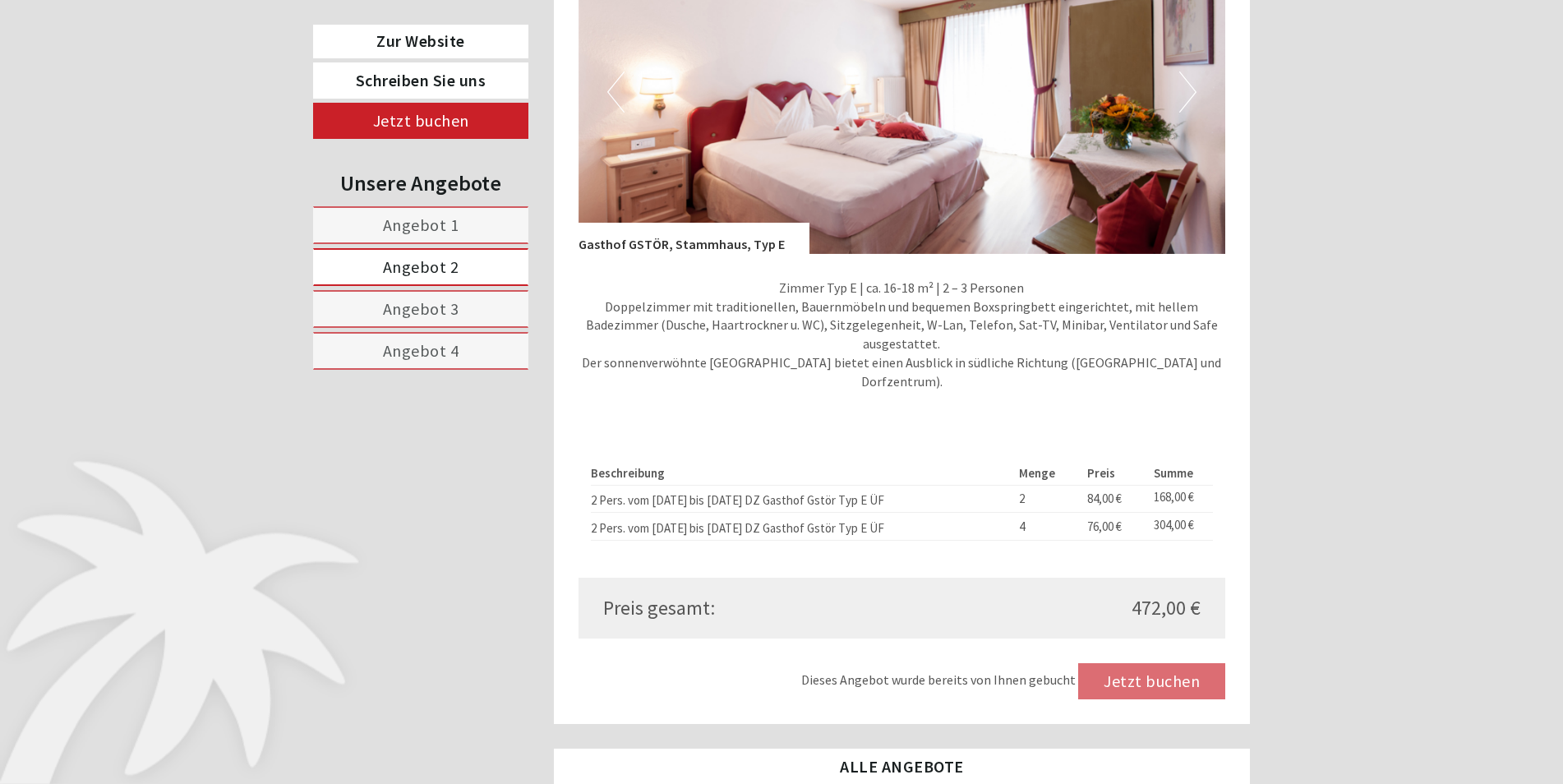
click at [448, 228] on span "Angebot 1" at bounding box center [421, 225] width 76 height 21
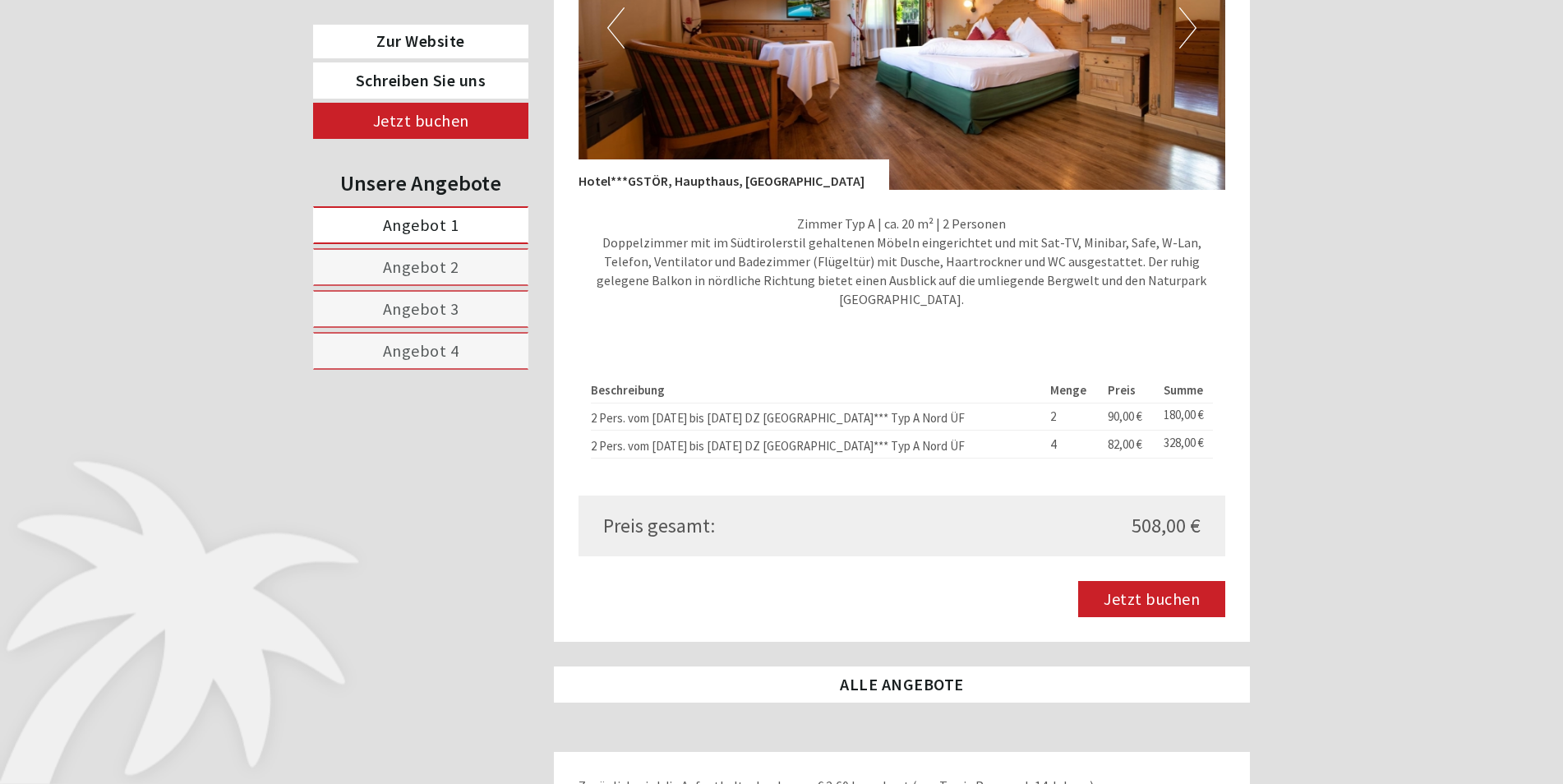
scroll to position [1491, 0]
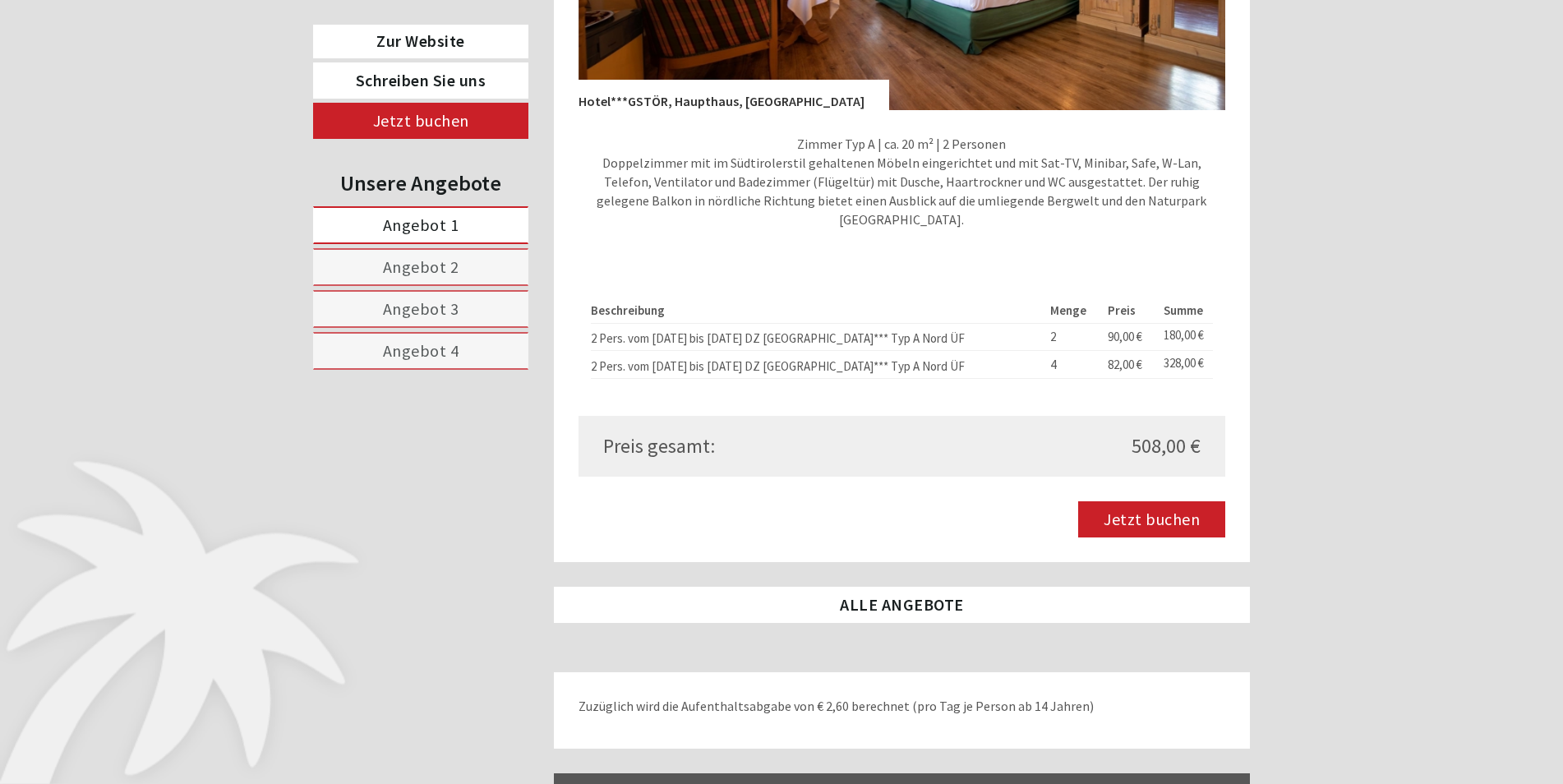
click at [452, 272] on span "Angebot 2" at bounding box center [421, 266] width 76 height 21
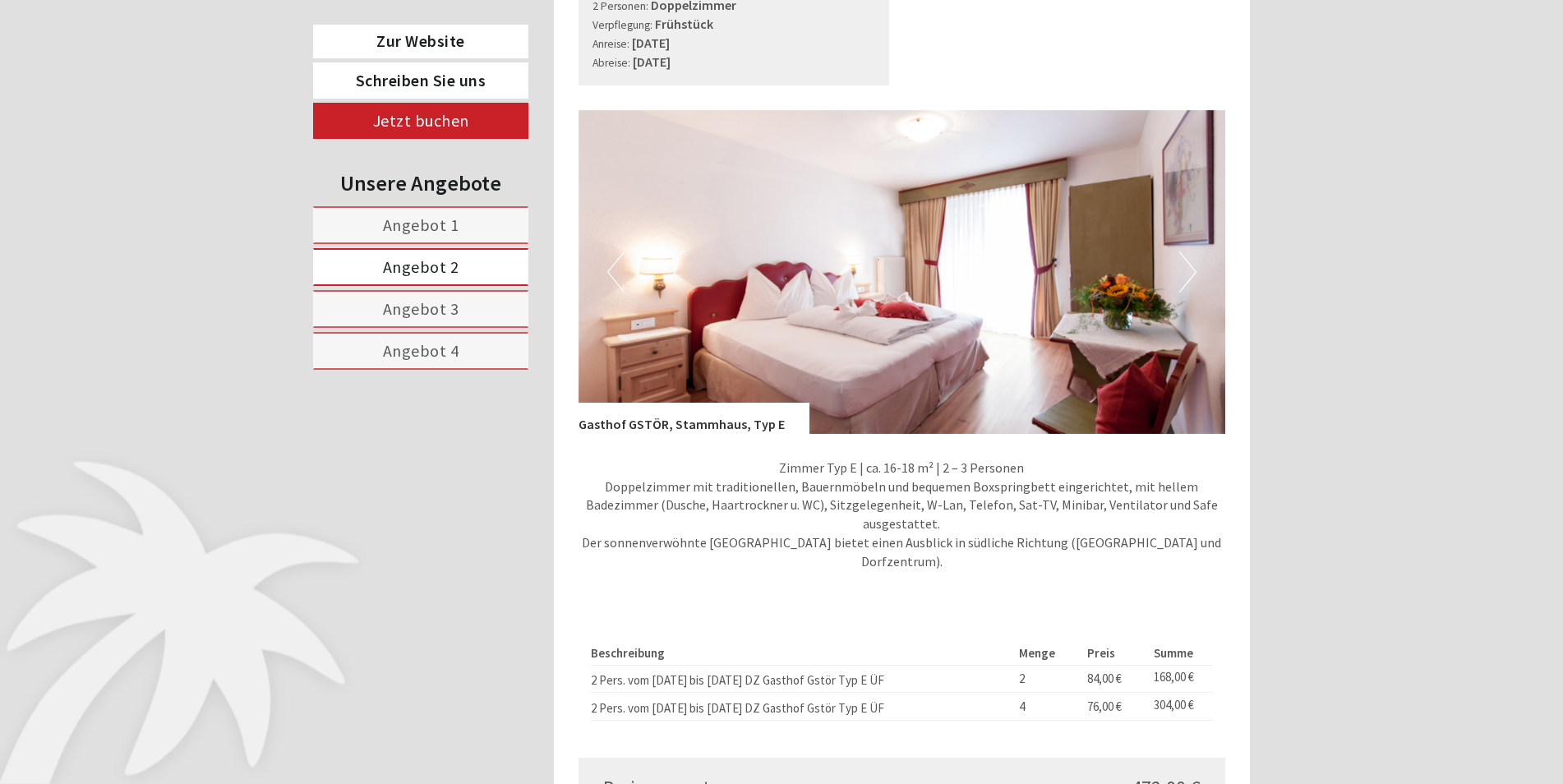
scroll to position [1326, 0]
